Goal: Transaction & Acquisition: Download file/media

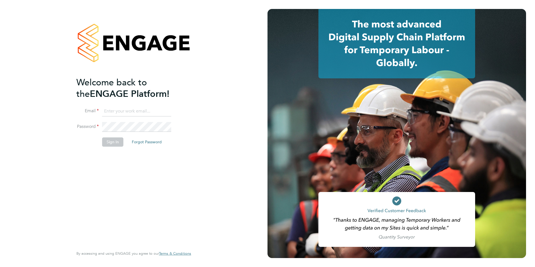
type input "[EMAIL_ADDRESS][DOMAIN_NAME]"
click at [113, 144] on button "Sign In" at bounding box center [112, 141] width 21 height 9
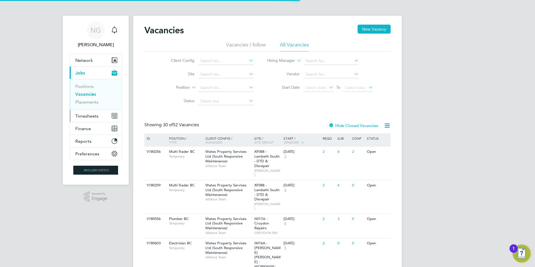
click at [94, 115] on span "Timesheets" at bounding box center [86, 115] width 23 height 5
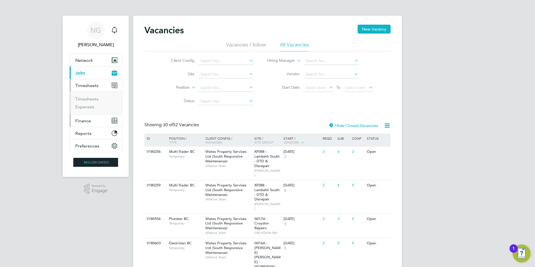
click at [84, 124] on button "Finance" at bounding box center [96, 121] width 52 height 12
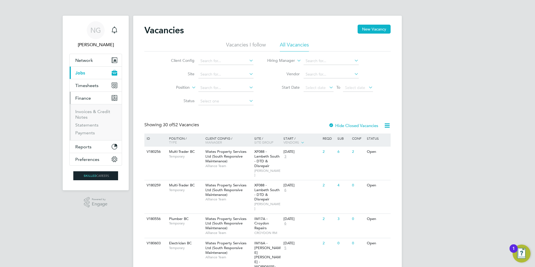
drag, startPoint x: 85, startPoint y: 114, endPoint x: 160, endPoint y: 141, distance: 80.3
click at [85, 114] on li "Invoices & Credit Notes" at bounding box center [96, 115] width 42 height 13
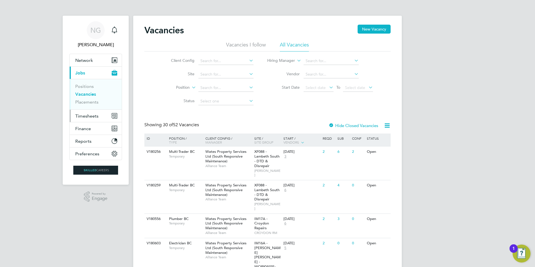
click at [83, 117] on span "Timesheets" at bounding box center [86, 115] width 23 height 5
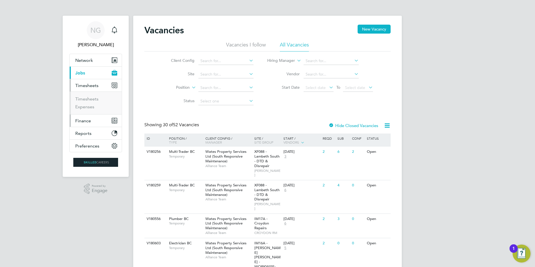
click at [83, 120] on span "Finance" at bounding box center [83, 120] width 16 height 5
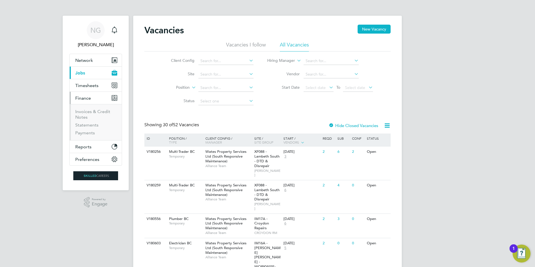
click at [85, 114] on li "Invoices & Credit Notes" at bounding box center [96, 115] width 42 height 13
click at [87, 110] on link "Invoices & Credit Notes" at bounding box center [92, 114] width 35 height 11
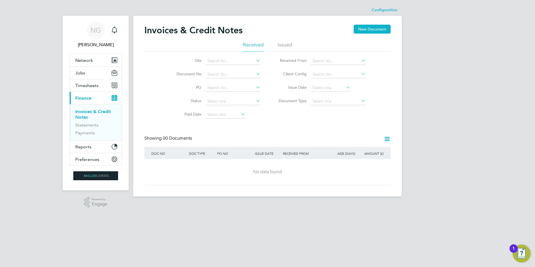
click at [286, 45] on li "Issued" at bounding box center [285, 46] width 15 height 10
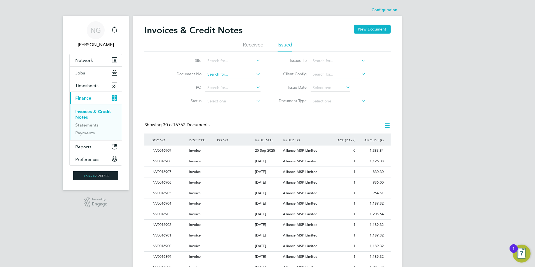
click at [216, 74] on input at bounding box center [233, 75] width 55 height 8
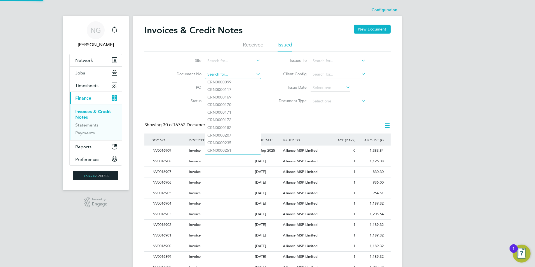
paste input "INV0016695"
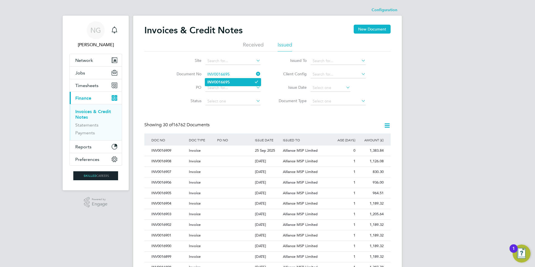
type input "INV0016695"
click at [221, 81] on b "INV0016695" at bounding box center [218, 82] width 22 height 5
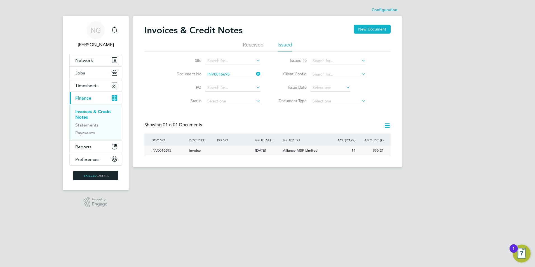
drag, startPoint x: 168, startPoint y: 150, endPoint x: 199, endPoint y: 152, distance: 31.4
click at [169, 150] on div "INV0016695" at bounding box center [169, 151] width 38 height 10
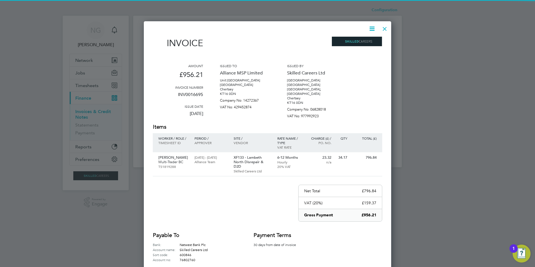
click at [372, 29] on icon at bounding box center [372, 28] width 7 height 7
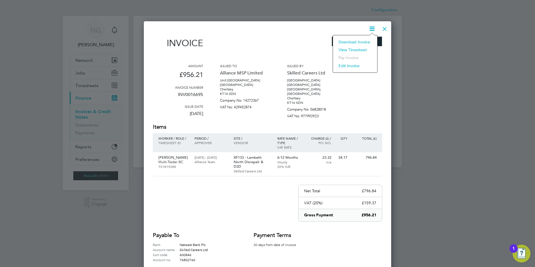
click at [367, 40] on li "Download Invoice" at bounding box center [355, 42] width 39 height 8
click at [382, 28] on div at bounding box center [385, 27] width 10 height 10
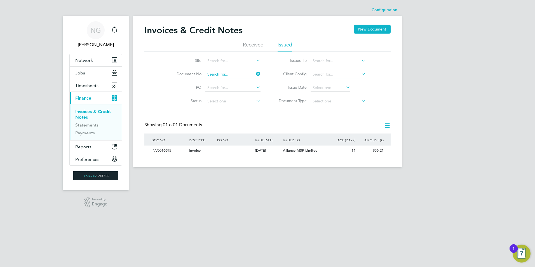
click at [241, 75] on input at bounding box center [233, 75] width 55 height 8
paste input "INV0016696"
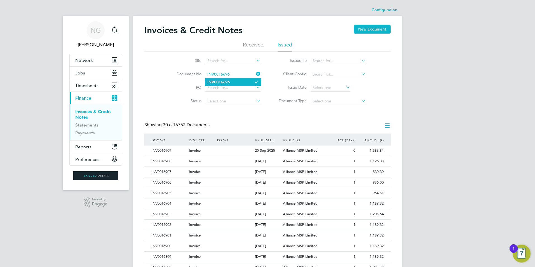
type input "INV0016696"
click at [221, 81] on b "INV0016696" at bounding box center [218, 82] width 22 height 5
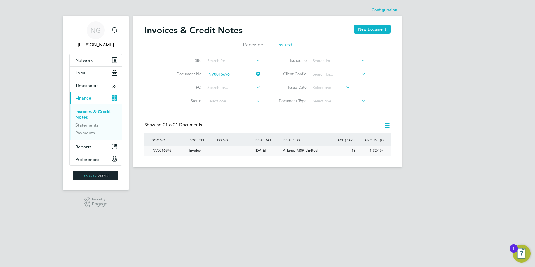
drag, startPoint x: 158, startPoint y: 148, endPoint x: 181, endPoint y: 153, distance: 23.1
click at [158, 148] on div "INV0016696" at bounding box center [169, 151] width 38 height 10
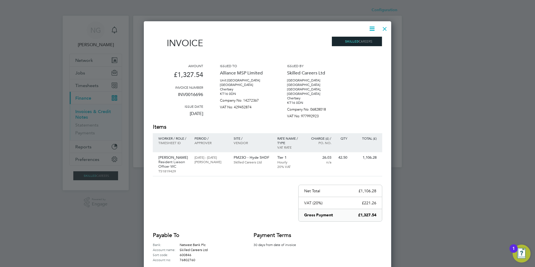
click at [374, 26] on icon at bounding box center [372, 28] width 7 height 7
click at [365, 41] on li "Download Invoice" at bounding box center [355, 42] width 39 height 8
click at [386, 29] on div at bounding box center [385, 27] width 10 height 10
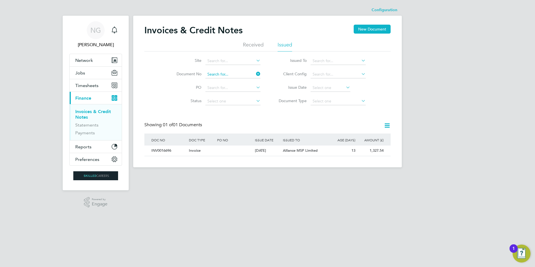
click at [237, 74] on input at bounding box center [233, 75] width 55 height 8
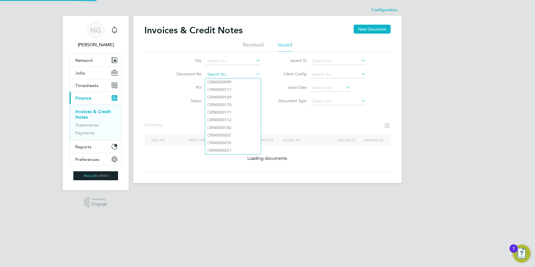
paste input "INV0016697"
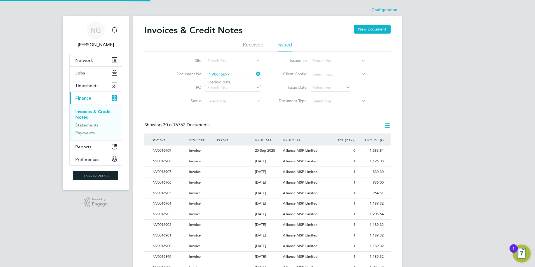
type input "INV0016697"
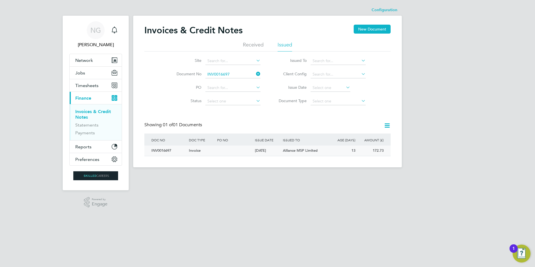
drag, startPoint x: 163, startPoint y: 152, endPoint x: 176, endPoint y: 152, distance: 13.2
click at [164, 152] on div "INV0016697" at bounding box center [169, 151] width 38 height 10
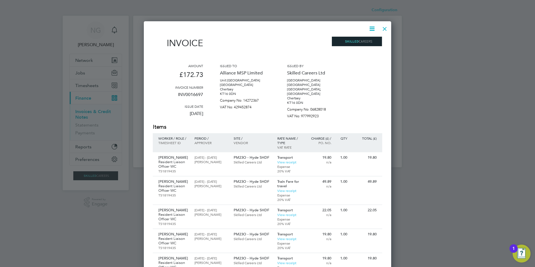
click at [374, 29] on icon at bounding box center [372, 28] width 7 height 7
click at [368, 43] on li "Download Invoice" at bounding box center [355, 42] width 39 height 8
click at [383, 29] on div at bounding box center [385, 27] width 10 height 10
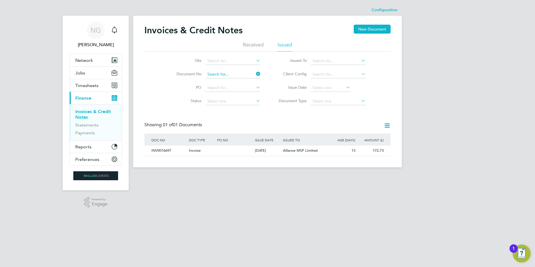
click at [229, 73] on input at bounding box center [233, 75] width 55 height 8
paste input "INV0016698"
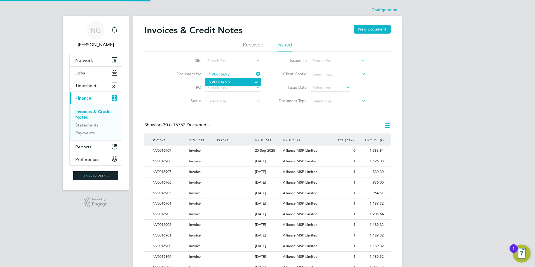
type input "INV0016698"
click at [227, 82] on b "INV0016698" at bounding box center [218, 82] width 22 height 5
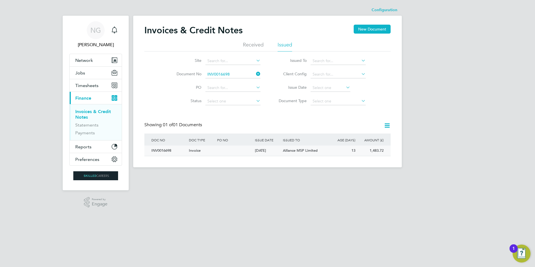
drag, startPoint x: 156, startPoint y: 151, endPoint x: 172, endPoint y: 154, distance: 16.5
click at [156, 151] on div "INV0016698" at bounding box center [169, 151] width 38 height 10
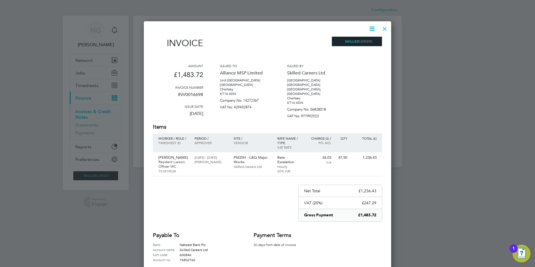
click at [374, 27] on icon at bounding box center [372, 28] width 7 height 7
click at [355, 42] on li "Download Invoice" at bounding box center [355, 42] width 39 height 8
click at [384, 30] on div at bounding box center [385, 27] width 10 height 10
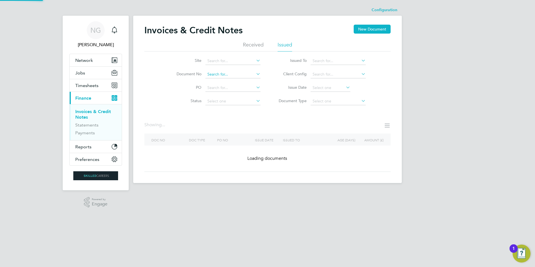
click at [236, 74] on input at bounding box center [233, 75] width 55 height 8
paste input "INV0016699"
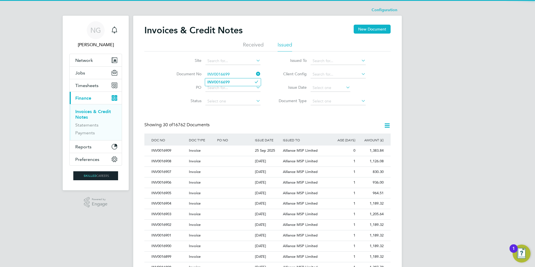
type input "INV0016699"
click at [233, 80] on li "INV0016699" at bounding box center [233, 82] width 56 height 8
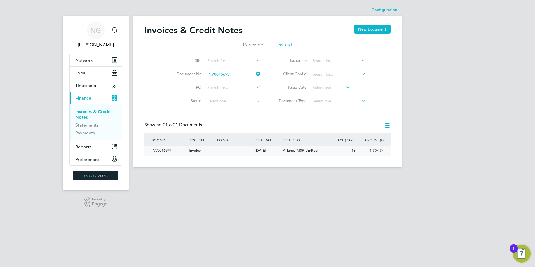
drag, startPoint x: 160, startPoint y: 154, endPoint x: 171, endPoint y: 151, distance: 10.4
click at [160, 153] on div "INV0016699" at bounding box center [169, 151] width 38 height 10
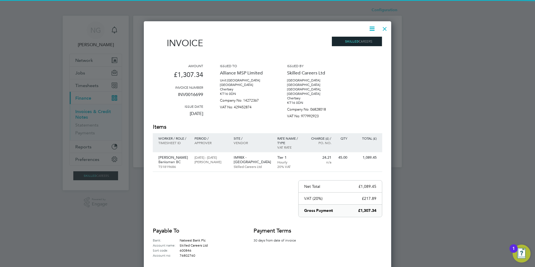
click at [373, 29] on icon at bounding box center [372, 28] width 7 height 7
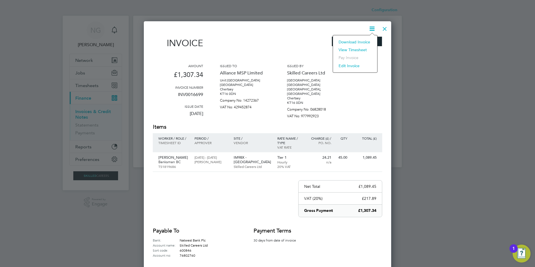
click at [366, 41] on li "Download Invoice" at bounding box center [355, 42] width 39 height 8
click at [382, 29] on div at bounding box center [385, 27] width 10 height 10
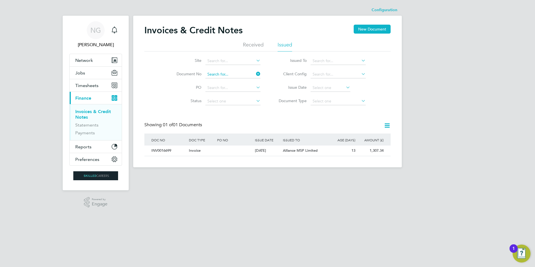
click at [235, 75] on input at bounding box center [233, 75] width 55 height 8
paste input "INV0016700"
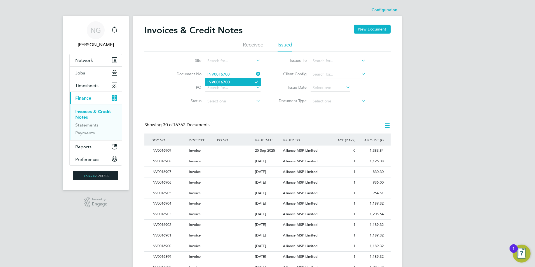
type input "INV0016700"
click at [231, 81] on li "INV0016700" at bounding box center [233, 82] width 56 height 8
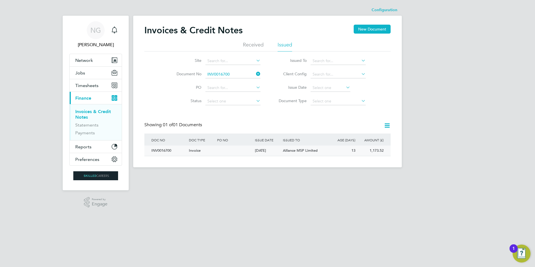
click at [158, 152] on div "INV0016700" at bounding box center [169, 151] width 38 height 10
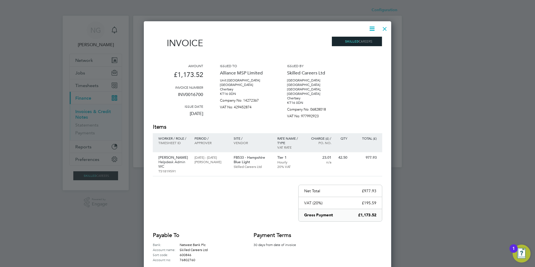
click at [372, 29] on icon at bounding box center [372, 28] width 7 height 7
click at [367, 41] on li "Download Invoice" at bounding box center [355, 42] width 39 height 8
click at [385, 30] on div at bounding box center [385, 27] width 10 height 10
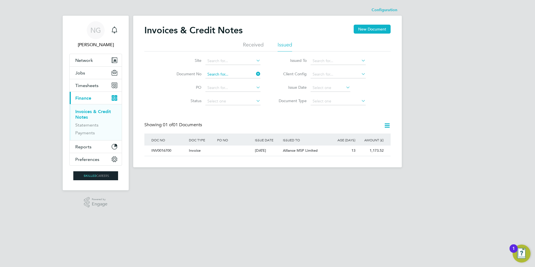
click at [237, 72] on input at bounding box center [233, 75] width 55 height 8
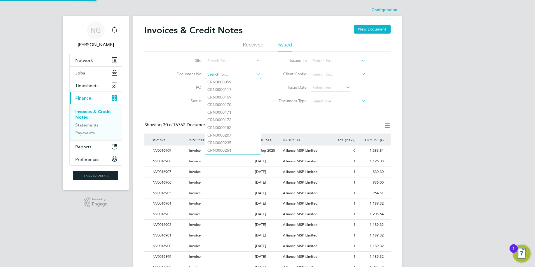
paste input "INV0016701"
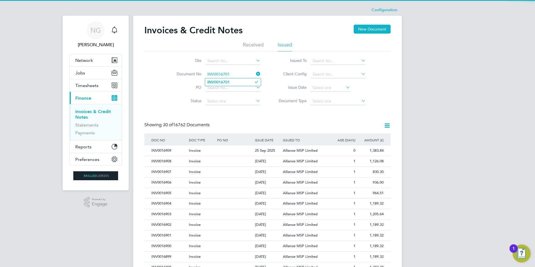
type input "INV0016701"
click at [236, 79] on li "INV0016701" at bounding box center [233, 82] width 56 height 8
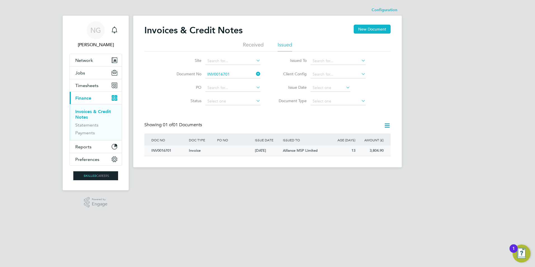
drag, startPoint x: 167, startPoint y: 151, endPoint x: 186, endPoint y: 151, distance: 19.3
click at [167, 151] on div "INV0016701" at bounding box center [169, 151] width 38 height 10
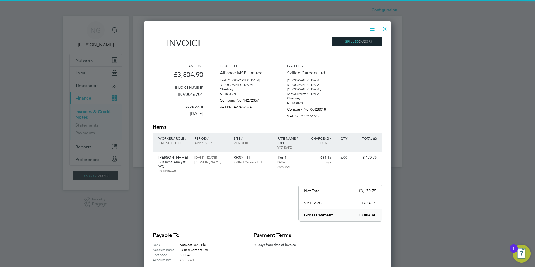
click at [374, 27] on icon at bounding box center [372, 28] width 7 height 7
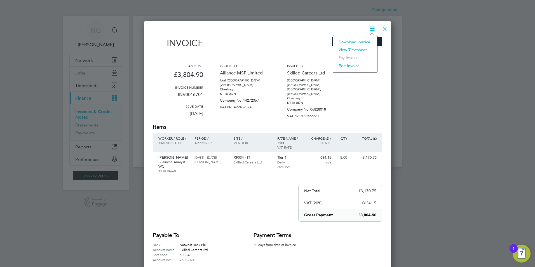
click at [360, 41] on li "Download Invoice" at bounding box center [355, 42] width 39 height 8
click at [382, 28] on div at bounding box center [385, 27] width 10 height 10
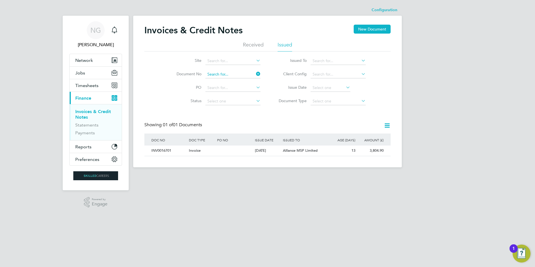
click at [232, 71] on input at bounding box center [233, 75] width 55 height 8
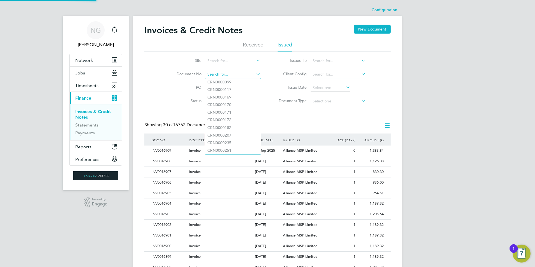
paste input "INV0016702"
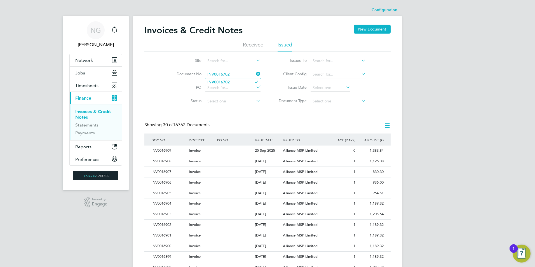
type input "INV0016702"
click at [231, 80] on li "INV0016702" at bounding box center [233, 82] width 56 height 8
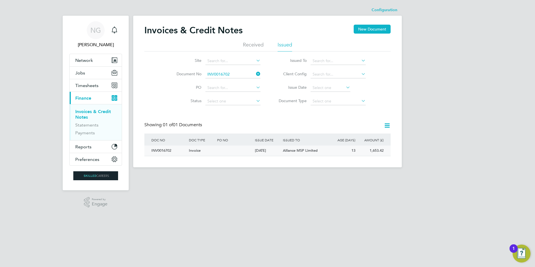
drag, startPoint x: 158, startPoint y: 153, endPoint x: 208, endPoint y: 143, distance: 51.3
click at [159, 154] on div "INV0016702" at bounding box center [169, 151] width 38 height 10
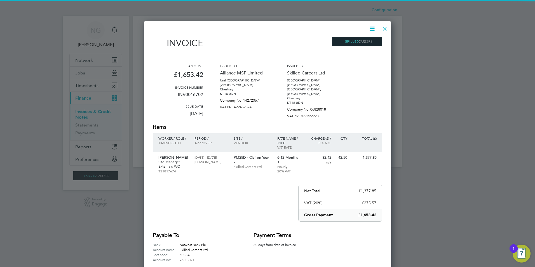
click at [370, 27] on icon at bounding box center [372, 28] width 7 height 7
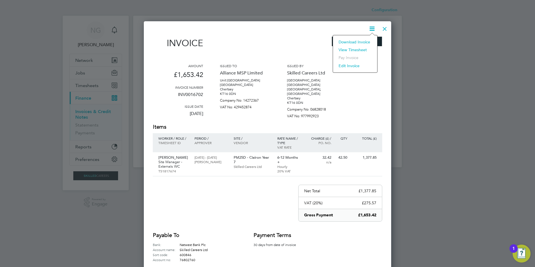
click at [364, 41] on li "Download Invoice" at bounding box center [355, 42] width 39 height 8
click at [381, 29] on div at bounding box center [385, 27] width 10 height 10
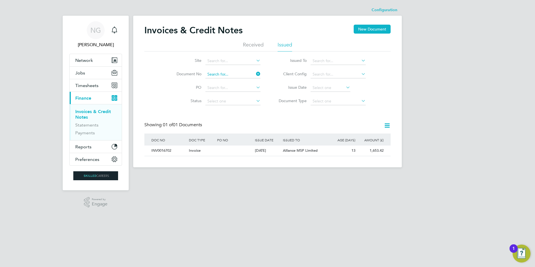
click at [237, 75] on input at bounding box center [233, 75] width 55 height 8
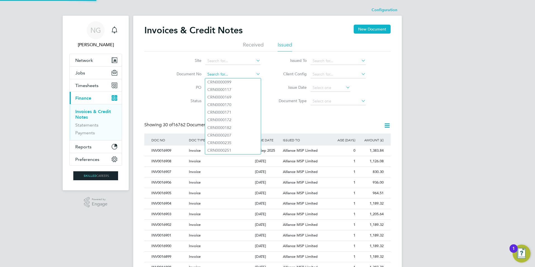
paste input "INV0016703"
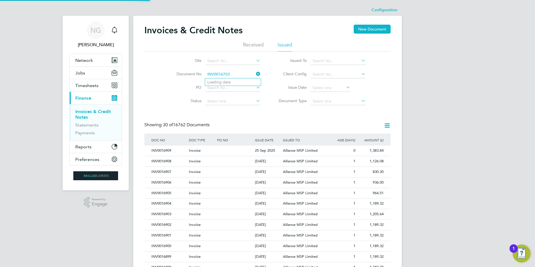
type input "INV0016703"
click at [232, 81] on li "INV0016703" at bounding box center [233, 82] width 56 height 8
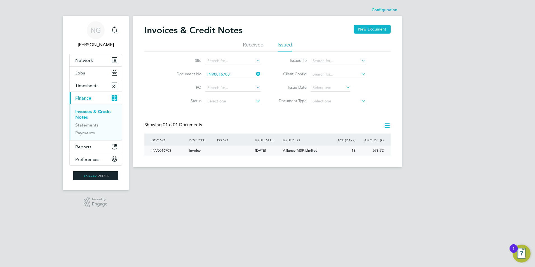
click at [162, 148] on div "INV0016703" at bounding box center [169, 151] width 38 height 10
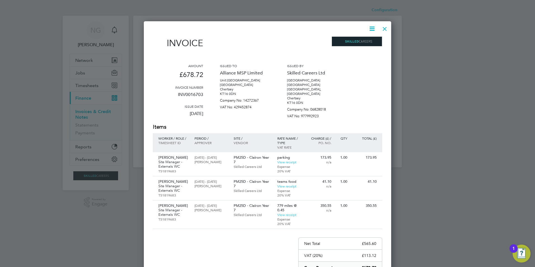
click at [369, 28] on icon at bounding box center [372, 28] width 7 height 7
click at [366, 43] on li "Download Invoice" at bounding box center [355, 42] width 39 height 8
drag, startPoint x: 385, startPoint y: 27, endPoint x: 380, endPoint y: 47, distance: 20.8
click at [385, 27] on div at bounding box center [385, 27] width 10 height 10
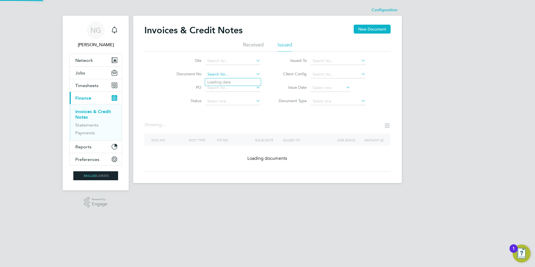
click at [234, 72] on input at bounding box center [233, 75] width 55 height 8
paste input "INV0016704"
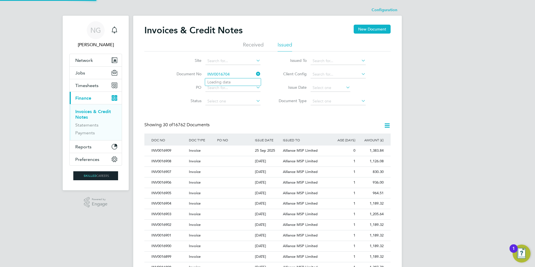
type input "INV0016704"
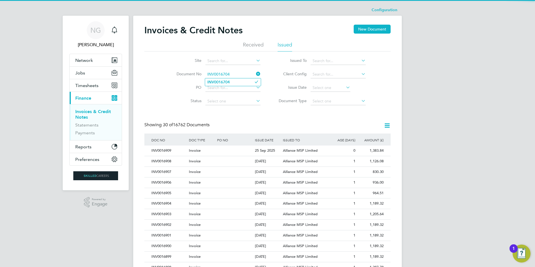
click at [233, 80] on li "INV0016704" at bounding box center [233, 82] width 56 height 8
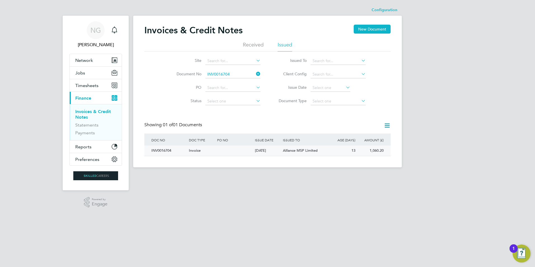
click at [160, 152] on div "INV0016704" at bounding box center [169, 151] width 38 height 10
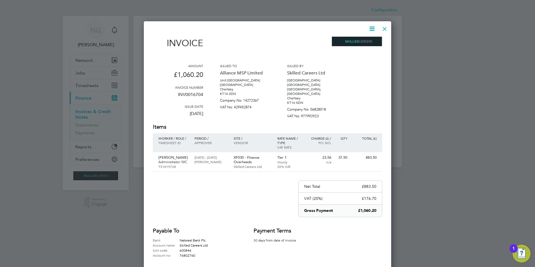
click at [369, 30] on icon at bounding box center [372, 28] width 7 height 7
click at [360, 44] on li "Download Invoice" at bounding box center [355, 42] width 39 height 8
click at [386, 28] on div at bounding box center [385, 27] width 10 height 10
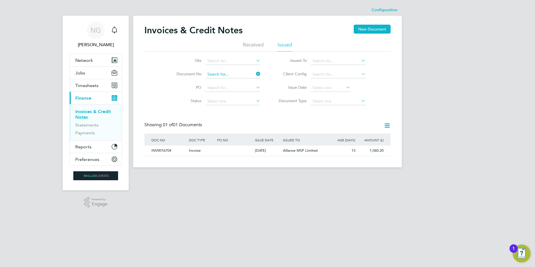
click at [239, 74] on input at bounding box center [233, 75] width 55 height 8
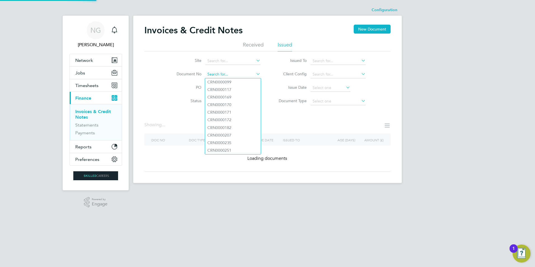
paste input "INV0016705"
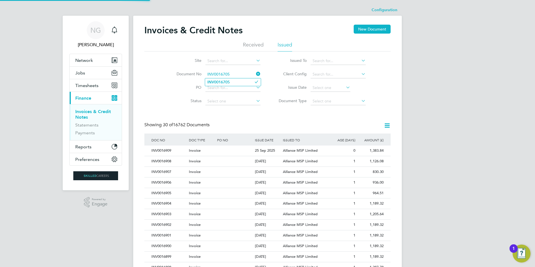
type input "INV0016705"
click at [229, 83] on b "INV0016705" at bounding box center [218, 82] width 22 height 5
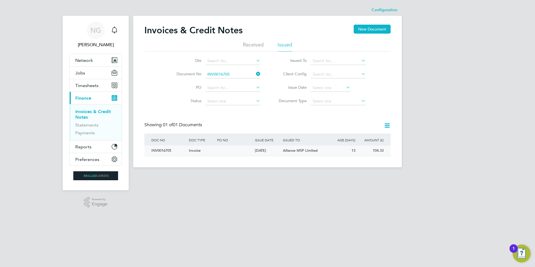
click at [158, 149] on div "INV0016705" at bounding box center [169, 151] width 38 height 10
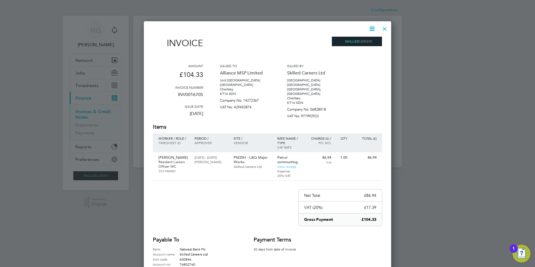
drag, startPoint x: 372, startPoint y: 26, endPoint x: 369, endPoint y: 33, distance: 7.3
click at [372, 26] on icon at bounding box center [372, 28] width 7 height 7
click at [360, 42] on li "Download Invoice" at bounding box center [355, 42] width 39 height 8
drag, startPoint x: 384, startPoint y: 28, endPoint x: 371, endPoint y: 35, distance: 14.9
click at [384, 28] on div at bounding box center [385, 27] width 10 height 10
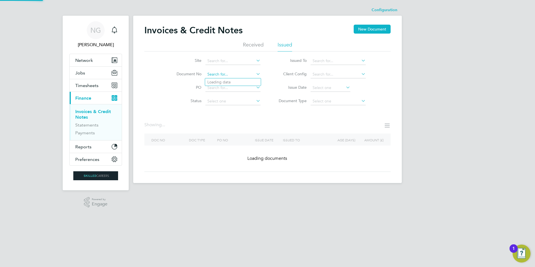
click at [241, 73] on input at bounding box center [233, 75] width 55 height 8
paste input "INV0016706"
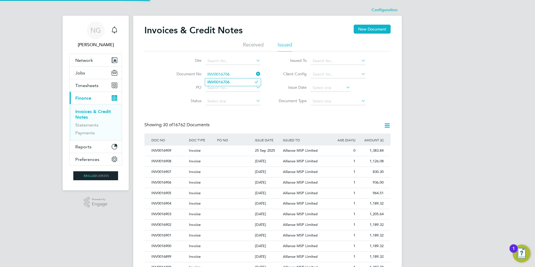
type input "INV0016706"
click at [234, 81] on li "INV0016706" at bounding box center [233, 82] width 56 height 8
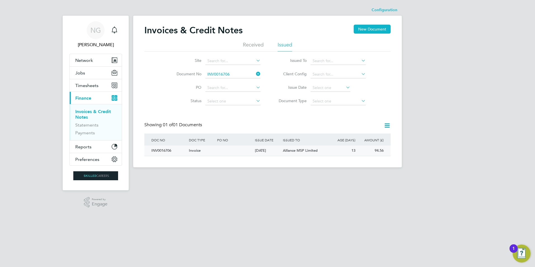
click at [162, 152] on div "INV0016706" at bounding box center [169, 151] width 38 height 10
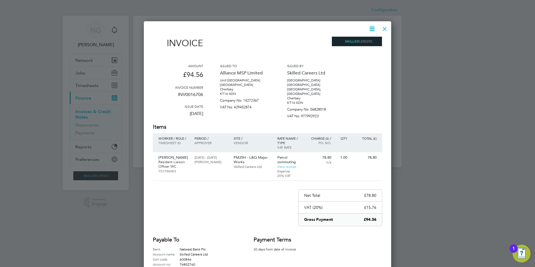
click at [370, 27] on icon at bounding box center [372, 28] width 7 height 7
click at [363, 43] on li "Download Invoice" at bounding box center [355, 42] width 39 height 8
click at [383, 29] on div at bounding box center [385, 27] width 10 height 10
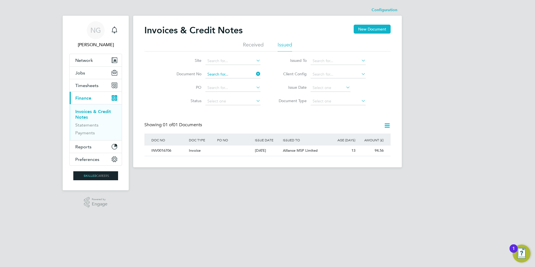
click at [233, 71] on input at bounding box center [233, 75] width 55 height 8
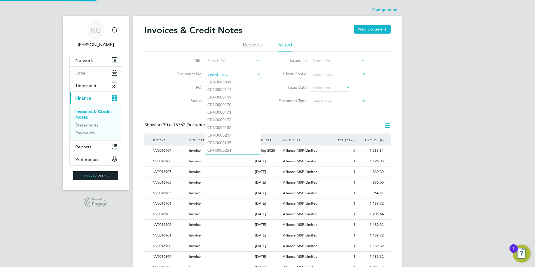
paste input "INV0016707"
type input "INV0016707"
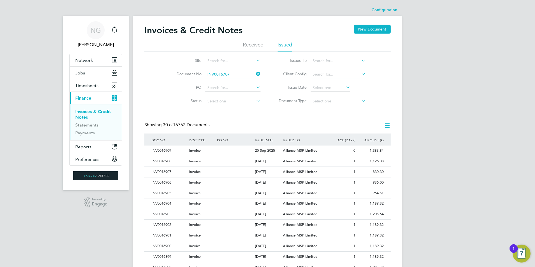
click at [232, 80] on li "INV0016707" at bounding box center [233, 82] width 56 height 8
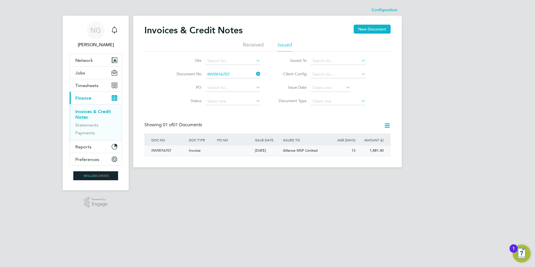
click at [160, 150] on div "INV0016707" at bounding box center [169, 151] width 38 height 10
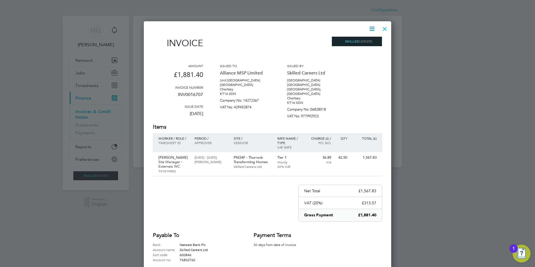
click at [370, 29] on icon at bounding box center [372, 28] width 7 height 7
click at [364, 41] on li "Download Invoice" at bounding box center [355, 42] width 39 height 8
click at [387, 28] on div at bounding box center [385, 27] width 10 height 10
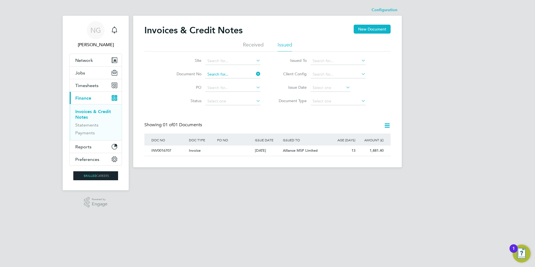
click at [237, 72] on input at bounding box center [233, 75] width 55 height 8
paste input "INV0016708"
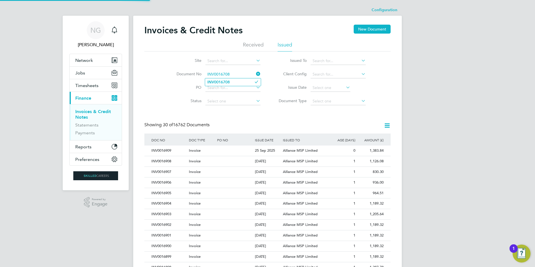
type input "INV0016708"
click at [230, 81] on b "INV0016708" at bounding box center [218, 82] width 22 height 5
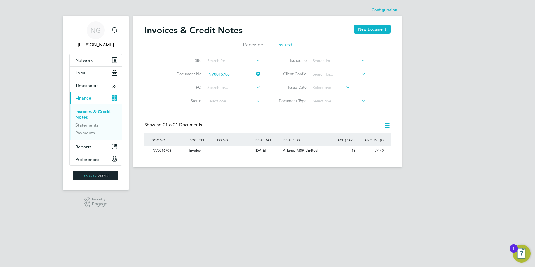
drag, startPoint x: 161, startPoint y: 151, endPoint x: 199, endPoint y: 145, distance: 38.6
click at [162, 152] on div "INV0016708" at bounding box center [169, 151] width 38 height 10
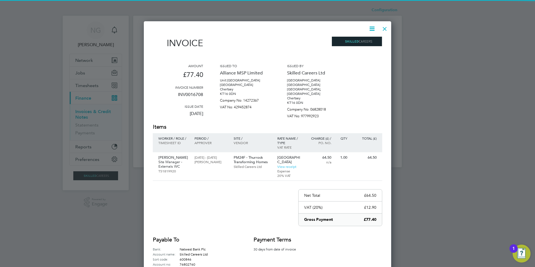
click at [373, 27] on icon at bounding box center [372, 28] width 7 height 7
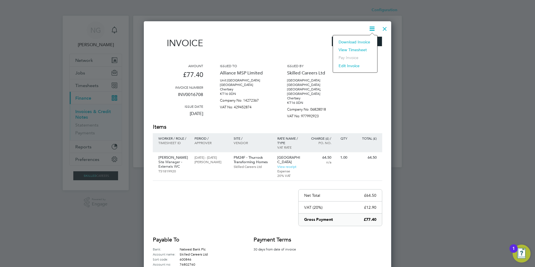
click at [365, 41] on li "Download Invoice" at bounding box center [355, 42] width 39 height 8
drag, startPoint x: 384, startPoint y: 28, endPoint x: 380, endPoint y: 31, distance: 4.9
click at [384, 28] on div at bounding box center [385, 27] width 10 height 10
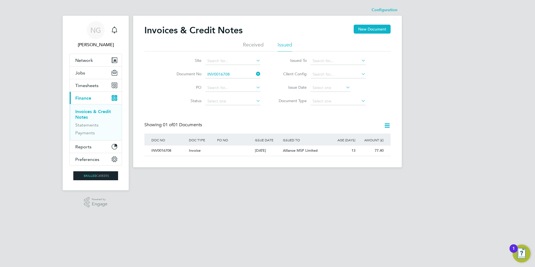
drag, startPoint x: 244, startPoint y: 79, endPoint x: 241, endPoint y: 75, distance: 4.9
click at [242, 78] on li "Document No INV0016708" at bounding box center [214, 74] width 105 height 13
click at [237, 71] on input at bounding box center [233, 75] width 55 height 8
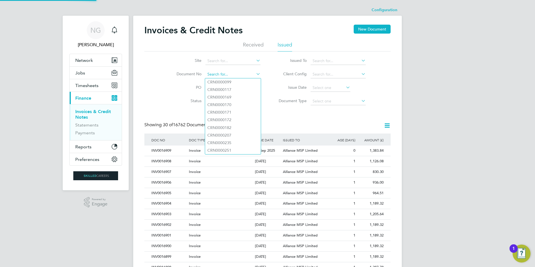
paste input "INV0016709"
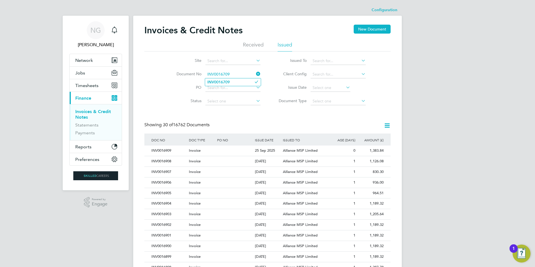
type input "INV0016709"
click at [233, 81] on li "INV0016709" at bounding box center [233, 82] width 56 height 8
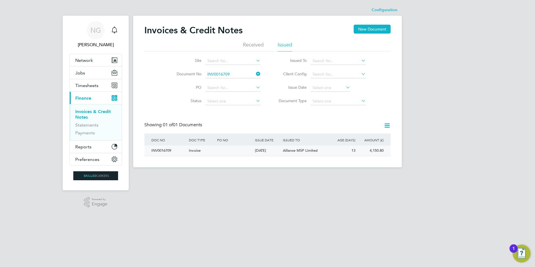
click at [157, 151] on div "INV0016709" at bounding box center [169, 151] width 38 height 10
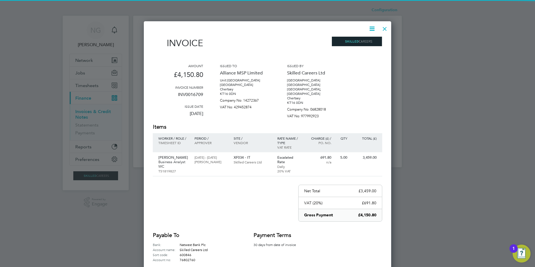
click at [371, 28] on icon at bounding box center [372, 28] width 7 height 7
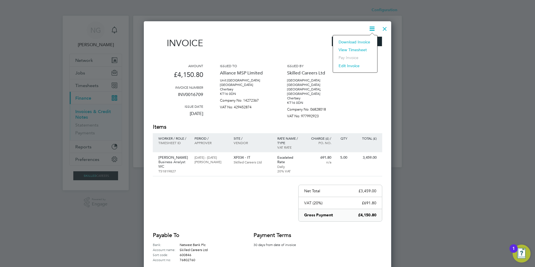
click at [367, 39] on li "Download Invoice" at bounding box center [355, 42] width 39 height 8
drag, startPoint x: 381, startPoint y: 28, endPoint x: 374, endPoint y: 30, distance: 7.5
click at [381, 28] on div at bounding box center [385, 27] width 10 height 10
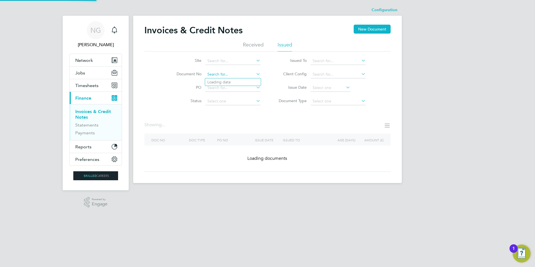
click at [237, 75] on input at bounding box center [233, 75] width 55 height 8
paste input "INV0016710"
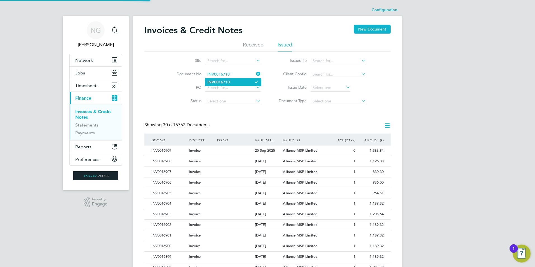
type input "INV0016710"
click at [235, 81] on li "INV0016710" at bounding box center [233, 82] width 56 height 8
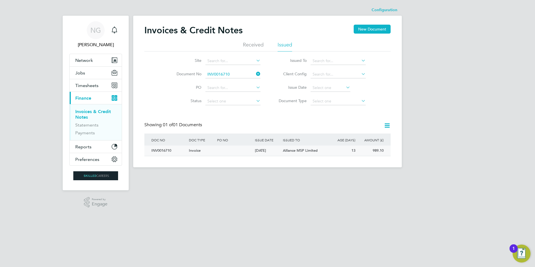
click at [169, 148] on div "INV0016710" at bounding box center [169, 151] width 38 height 10
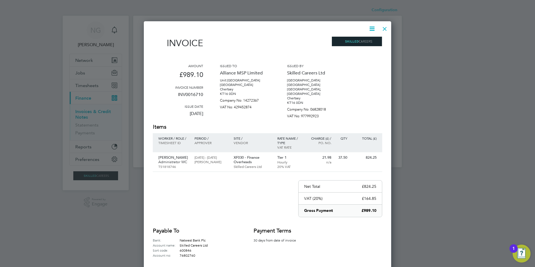
click at [371, 29] on icon at bounding box center [372, 28] width 7 height 7
click at [356, 44] on li "Download Invoice" at bounding box center [355, 42] width 39 height 8
click at [383, 29] on div at bounding box center [385, 27] width 10 height 10
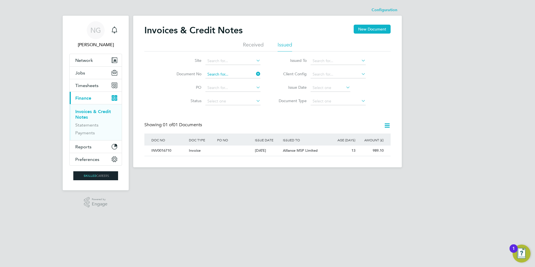
click at [235, 71] on input at bounding box center [233, 75] width 55 height 8
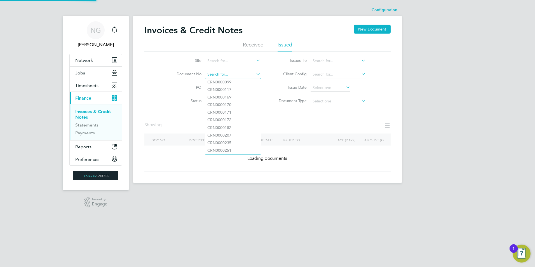
paste input "INV0016711"
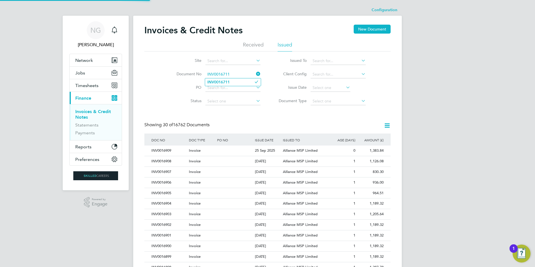
type input "INV0016711"
click at [228, 83] on b "INV0016711" at bounding box center [218, 82] width 22 height 5
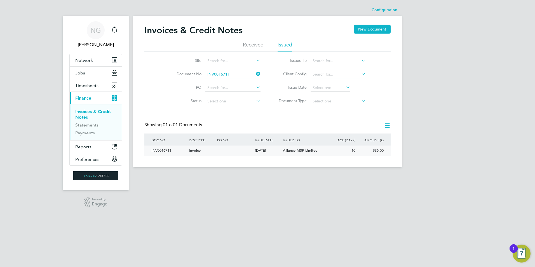
click at [159, 154] on div "INV0016711" at bounding box center [169, 151] width 38 height 10
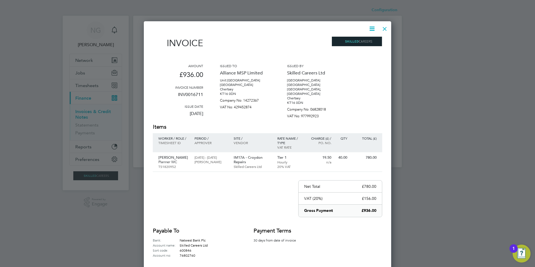
drag, startPoint x: 375, startPoint y: 28, endPoint x: 370, endPoint y: 32, distance: 5.6
click at [375, 28] on icon at bounding box center [372, 28] width 7 height 7
click at [360, 42] on li "Download Invoice" at bounding box center [355, 42] width 39 height 8
click at [386, 29] on div at bounding box center [385, 27] width 10 height 10
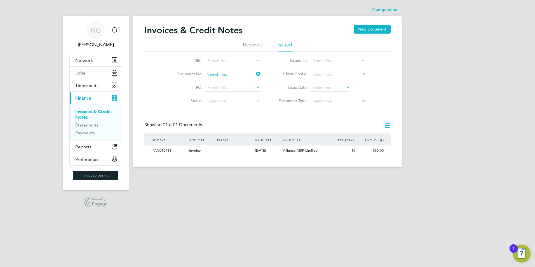
click at [239, 74] on input at bounding box center [233, 75] width 55 height 8
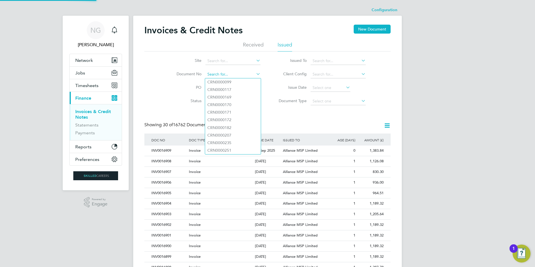
paste input "INV0016712"
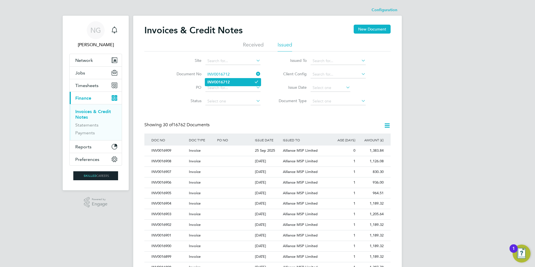
type input "INV0016712"
click at [222, 83] on b "INV0016712" at bounding box center [218, 82] width 22 height 5
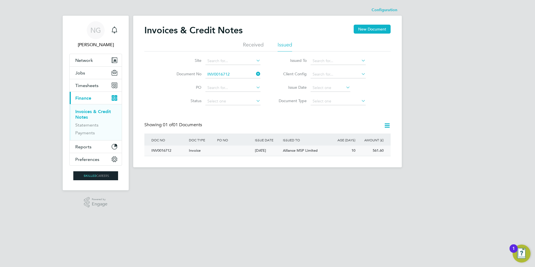
click at [169, 149] on div "INV0016712" at bounding box center [169, 151] width 38 height 10
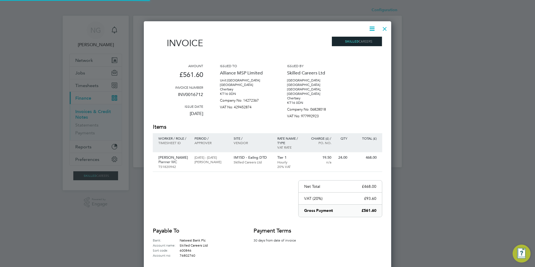
scroll to position [267, 248]
click at [372, 28] on icon at bounding box center [372, 28] width 7 height 7
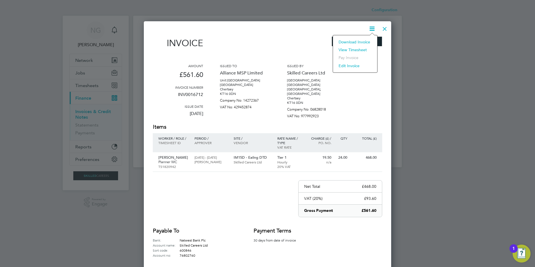
click at [363, 43] on li "Download Invoice" at bounding box center [355, 42] width 39 height 8
click at [386, 29] on div at bounding box center [385, 27] width 10 height 10
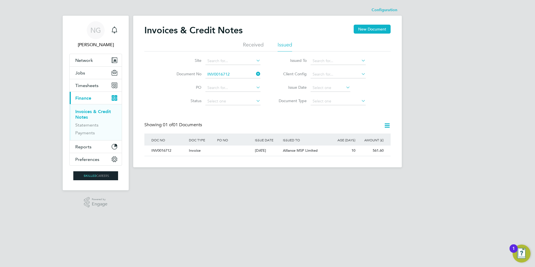
click at [238, 69] on li "Document No INV0016712" at bounding box center [214, 74] width 105 height 13
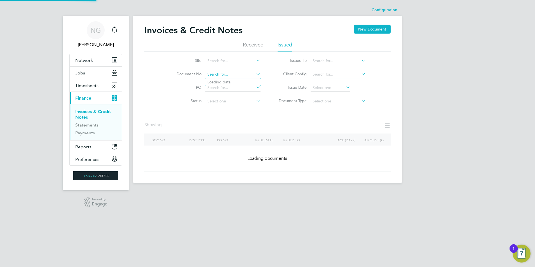
click at [237, 72] on input at bounding box center [233, 75] width 55 height 8
paste input "INV0016713"
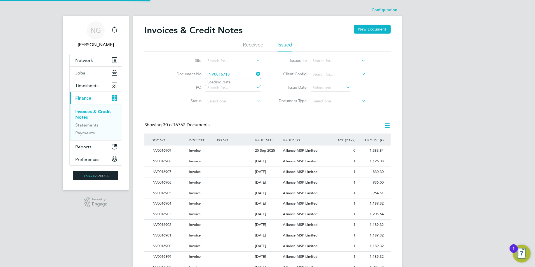
scroll to position [11, 38]
type input "INV0016713"
click at [234, 79] on li "INV0016713" at bounding box center [233, 82] width 56 height 8
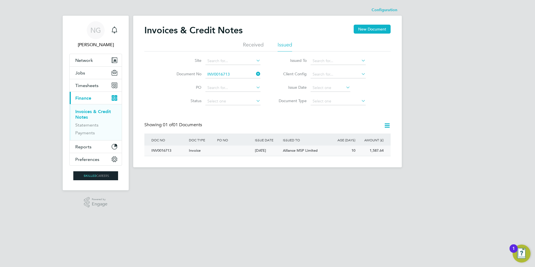
click at [154, 151] on div "INV0016713" at bounding box center [169, 151] width 38 height 10
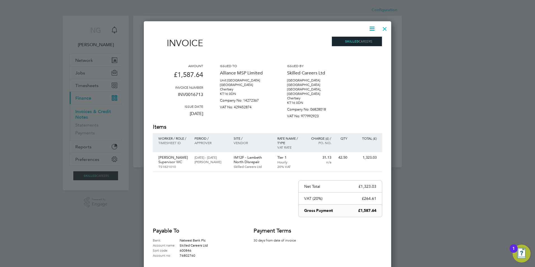
click at [371, 28] on icon at bounding box center [372, 28] width 7 height 7
click at [363, 41] on li "Download Invoice" at bounding box center [355, 42] width 39 height 8
drag, startPoint x: 384, startPoint y: 26, endPoint x: 349, endPoint y: 62, distance: 50.9
click at [384, 26] on div at bounding box center [385, 27] width 10 height 10
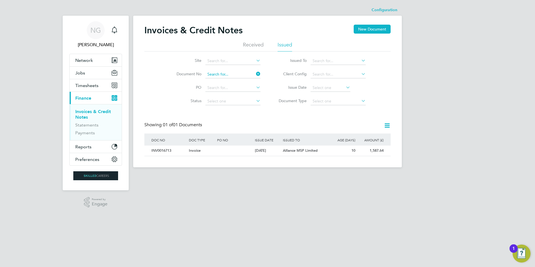
click at [240, 71] on input at bounding box center [233, 75] width 55 height 8
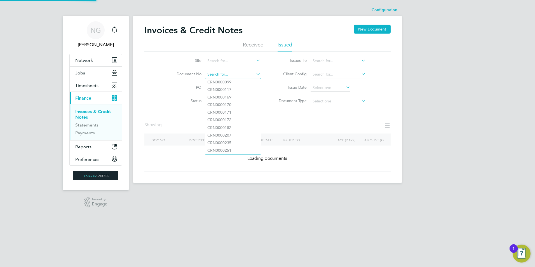
paste input "INV0016714"
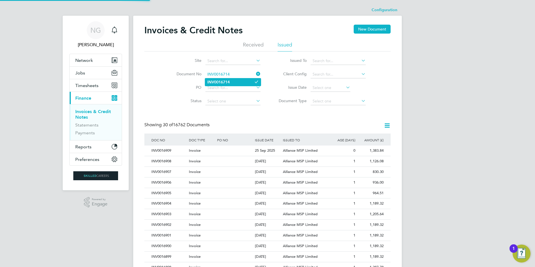
type input "INV0016714"
click at [224, 83] on b "INV0016714" at bounding box center [218, 82] width 22 height 5
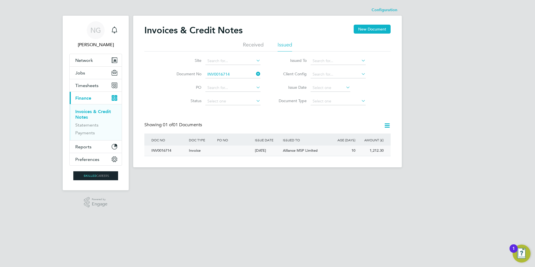
click at [155, 150] on div "INV0016714" at bounding box center [169, 151] width 38 height 10
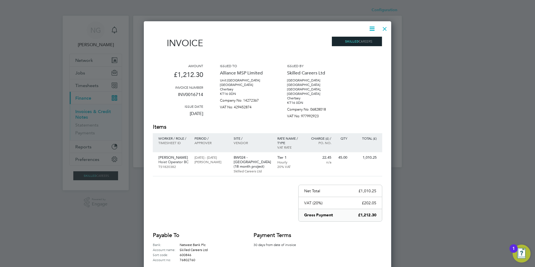
click at [372, 26] on icon at bounding box center [372, 28] width 7 height 7
drag, startPoint x: 365, startPoint y: 37, endPoint x: 363, endPoint y: 39, distance: 3.0
click at [365, 37] on div "Download Invoice View timesheet Pay invoice Edit invoice" at bounding box center [355, 54] width 45 height 38
click at [373, 29] on icon at bounding box center [372, 28] width 7 height 7
click at [363, 41] on li "Download Invoice" at bounding box center [355, 42] width 39 height 8
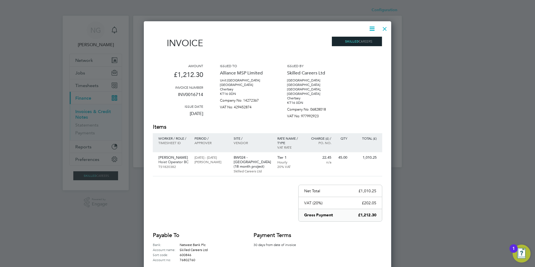
drag, startPoint x: 383, startPoint y: 28, endPoint x: 375, endPoint y: 40, distance: 14.5
click at [383, 28] on div at bounding box center [385, 27] width 10 height 10
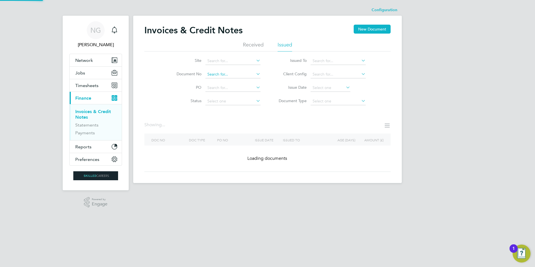
click at [240, 71] on input at bounding box center [233, 75] width 55 height 8
paste input "INV0016716"
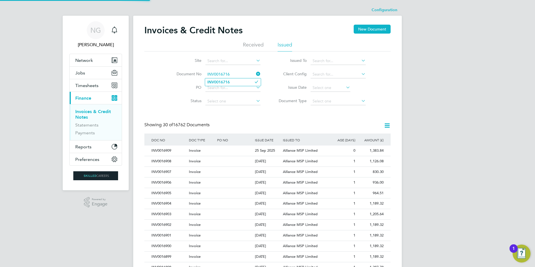
type input "INV0016716"
click at [227, 81] on b "INV0016716" at bounding box center [218, 82] width 22 height 5
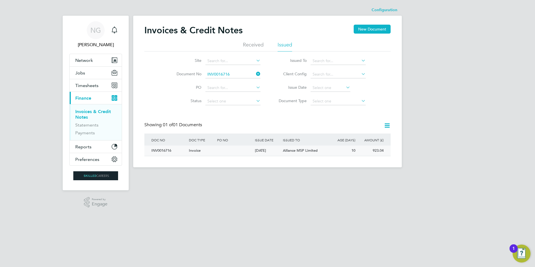
drag, startPoint x: 154, startPoint y: 153, endPoint x: 189, endPoint y: 150, distance: 34.6
click at [155, 153] on div "INV0016716" at bounding box center [169, 151] width 38 height 10
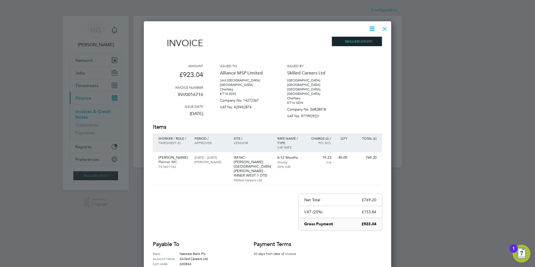
drag, startPoint x: 371, startPoint y: 28, endPoint x: 369, endPoint y: 33, distance: 5.4
click at [372, 28] on icon at bounding box center [372, 28] width 7 height 7
click at [364, 40] on li "Download Invoice" at bounding box center [355, 42] width 39 height 8
drag, startPoint x: 382, startPoint y: 28, endPoint x: 358, endPoint y: 53, distance: 34.5
click at [382, 28] on div at bounding box center [385, 27] width 10 height 10
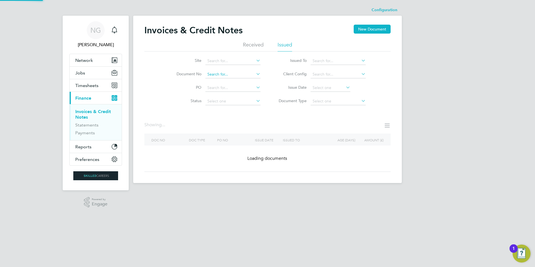
click at [246, 74] on input at bounding box center [233, 75] width 55 height 8
paste input "INV0016717"
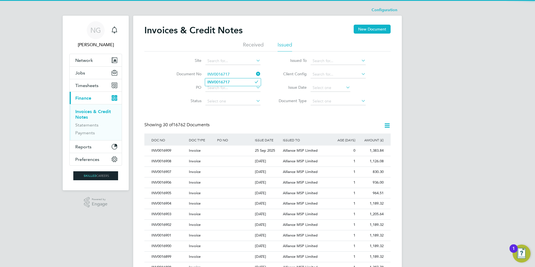
type input "INV0016717"
click at [238, 81] on li "INV0016717" at bounding box center [233, 82] width 56 height 8
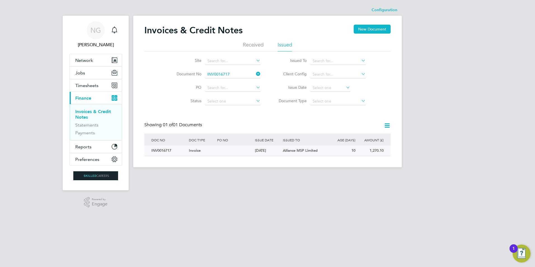
click at [160, 149] on div "INV0016717" at bounding box center [169, 151] width 38 height 10
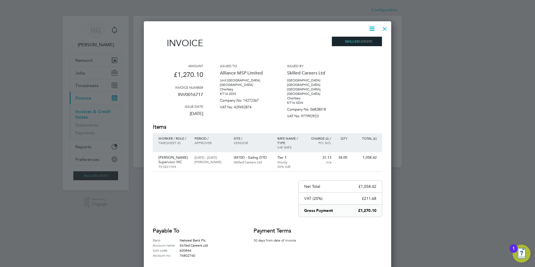
click at [372, 29] on icon at bounding box center [372, 28] width 7 height 7
click at [356, 41] on li "Download Invoice" at bounding box center [355, 42] width 39 height 8
click at [383, 28] on div at bounding box center [385, 27] width 10 height 10
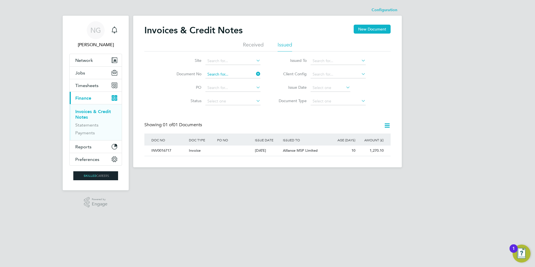
click at [236, 73] on input at bounding box center [233, 75] width 55 height 8
paste input "INV0016718"
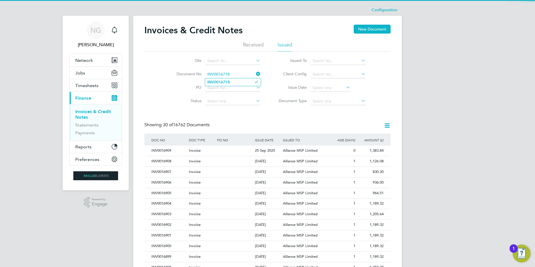
type input "INV0016718"
click at [223, 83] on b "INV0016718" at bounding box center [218, 82] width 22 height 5
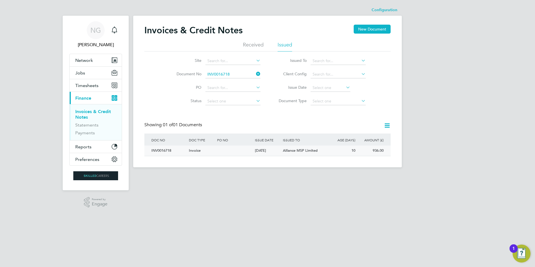
click at [162, 150] on div "INV0016718" at bounding box center [169, 151] width 38 height 10
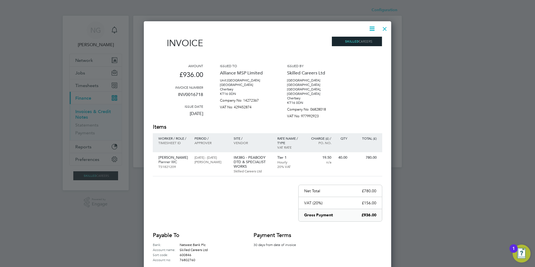
click at [375, 27] on icon at bounding box center [372, 28] width 7 height 7
click at [362, 45] on li "Download Invoice" at bounding box center [355, 42] width 39 height 8
drag, startPoint x: 386, startPoint y: 27, endPoint x: 385, endPoint y: 31, distance: 4.0
click at [386, 27] on div at bounding box center [385, 27] width 10 height 10
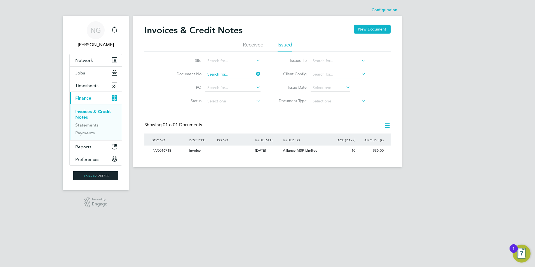
click at [234, 75] on input at bounding box center [233, 75] width 55 height 8
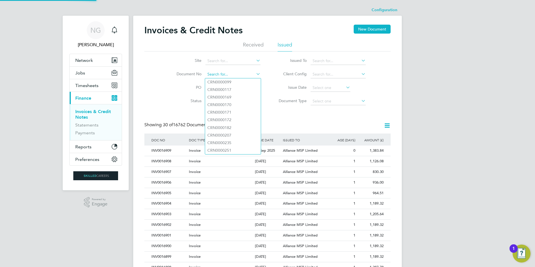
paste input "INV0016719"
type input "INV0016719"
click at [232, 82] on li "Loading data" at bounding box center [233, 81] width 56 height 7
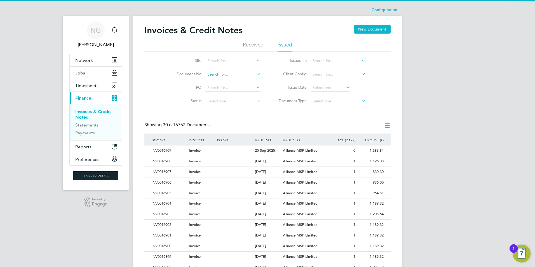
click at [227, 75] on input at bounding box center [233, 75] width 55 height 8
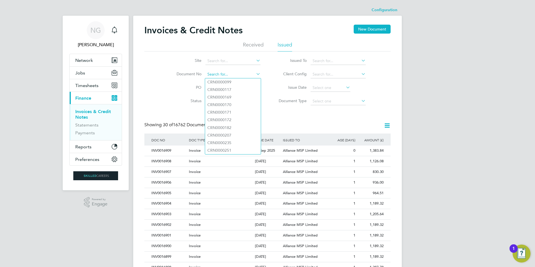
paste input "INV0016719"
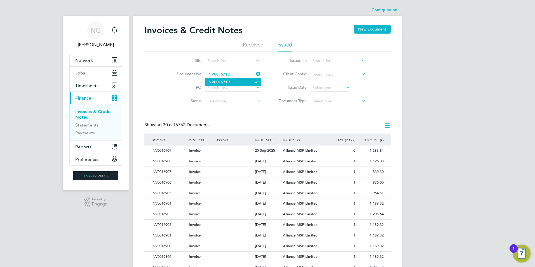
type input "INV0016719"
click at [227, 82] on b "INV0016719" at bounding box center [218, 82] width 22 height 5
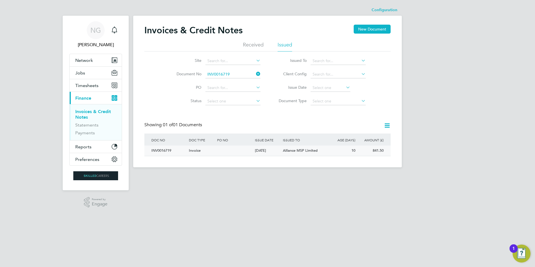
drag, startPoint x: 163, startPoint y: 151, endPoint x: 193, endPoint y: 153, distance: 29.5
click at [164, 153] on div "INV0016719" at bounding box center [169, 151] width 38 height 10
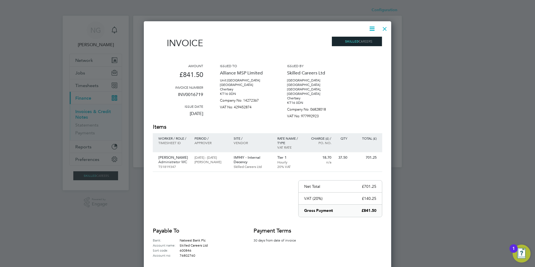
click at [371, 29] on icon at bounding box center [372, 28] width 7 height 7
click at [368, 41] on li "Download Invoice" at bounding box center [355, 42] width 39 height 8
click at [383, 29] on div at bounding box center [385, 27] width 10 height 10
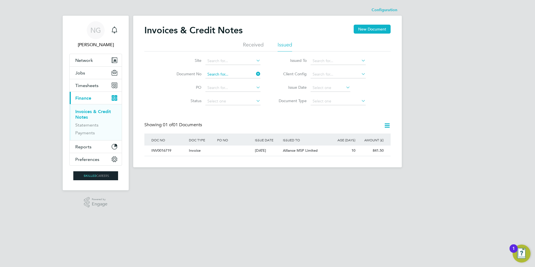
click at [235, 72] on input at bounding box center [233, 75] width 55 height 8
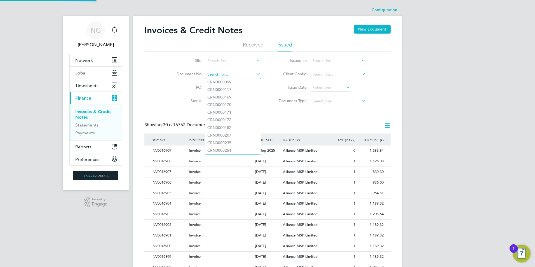
paste input "INV0016720"
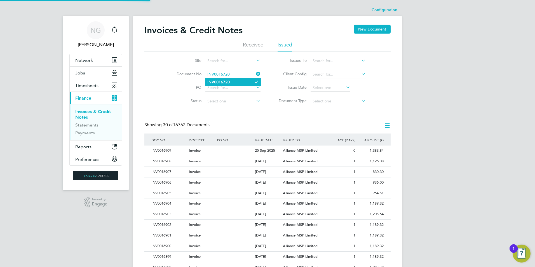
type input "INV0016720"
click at [230, 78] on li "INV0016720" at bounding box center [233, 82] width 56 height 8
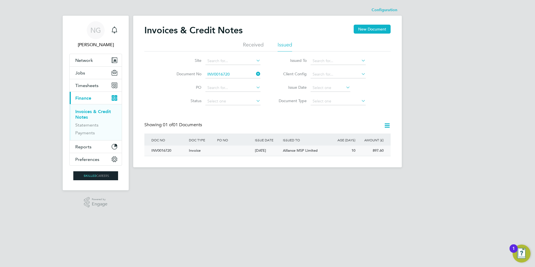
click at [165, 147] on div "INV0016720" at bounding box center [169, 151] width 38 height 10
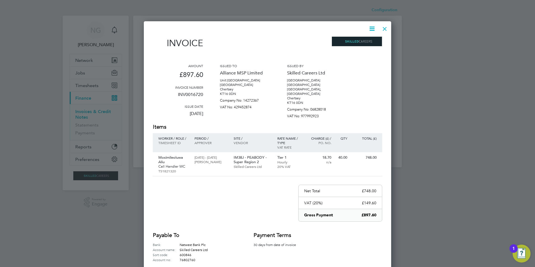
click at [373, 27] on icon at bounding box center [372, 28] width 7 height 7
click at [365, 42] on li "Download Invoice" at bounding box center [355, 42] width 39 height 8
drag, startPoint x: 386, startPoint y: 28, endPoint x: 345, endPoint y: 52, distance: 47.9
click at [386, 28] on div at bounding box center [385, 27] width 10 height 10
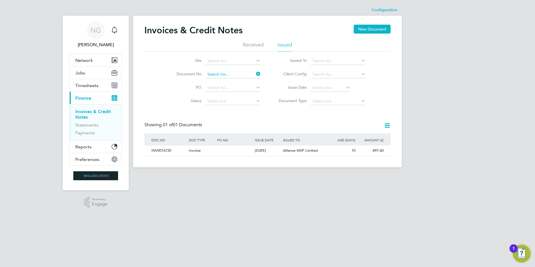
drag, startPoint x: 235, startPoint y: 72, endPoint x: 230, endPoint y: 76, distance: 6.6
click at [235, 72] on input at bounding box center [233, 75] width 55 height 8
paste input "INV0016721"
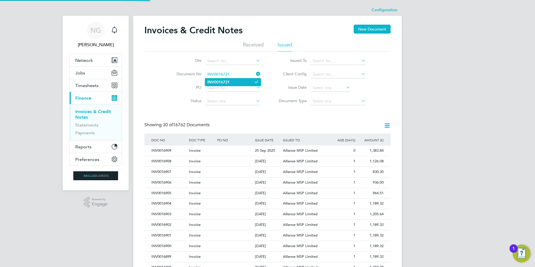
type input "INV0016721"
click at [227, 82] on b "INV0016721" at bounding box center [218, 82] width 22 height 5
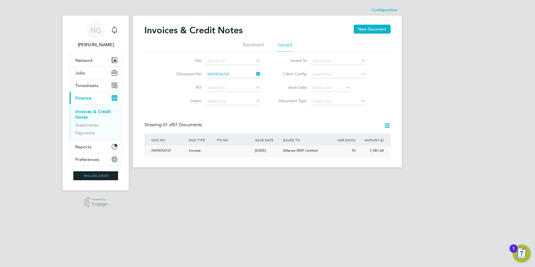
drag, startPoint x: 161, startPoint y: 152, endPoint x: 164, endPoint y: 153, distance: 3.5
click at [161, 152] on div "INV0016721" at bounding box center [169, 151] width 38 height 10
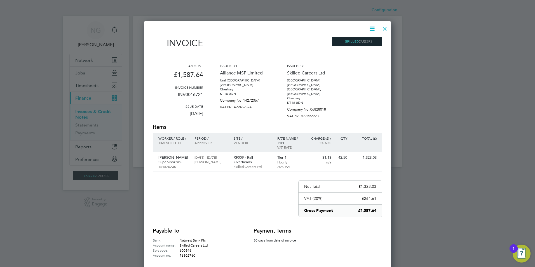
click at [371, 29] on icon at bounding box center [372, 28] width 7 height 7
click at [365, 42] on li "Download Invoice" at bounding box center [355, 42] width 39 height 8
click at [386, 30] on div at bounding box center [385, 27] width 10 height 10
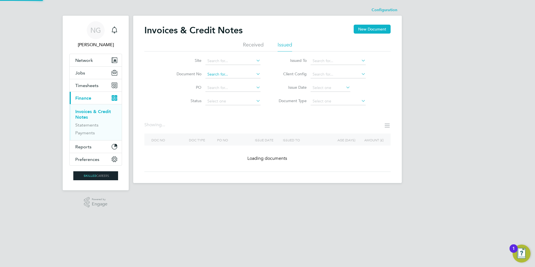
click at [237, 72] on input at bounding box center [233, 75] width 55 height 8
paste input "INV0016722"
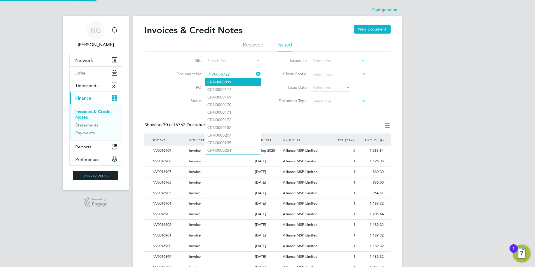
type input "INV0016722"
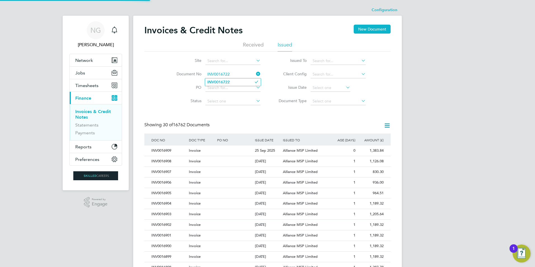
click at [231, 80] on li "INV0016722" at bounding box center [233, 82] width 56 height 8
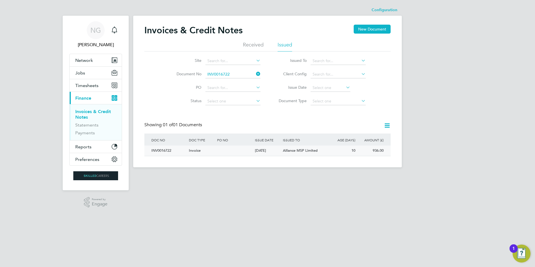
drag, startPoint x: 157, startPoint y: 152, endPoint x: 172, endPoint y: 151, distance: 15.7
click at [157, 152] on div "INV0016722" at bounding box center [169, 151] width 38 height 10
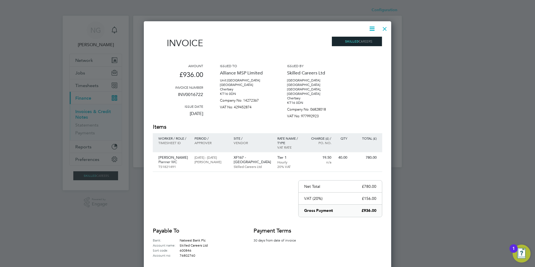
click at [372, 29] on icon at bounding box center [372, 28] width 7 height 7
click at [363, 43] on li "Download Invoice" at bounding box center [355, 42] width 39 height 8
click at [387, 27] on div at bounding box center [385, 27] width 10 height 10
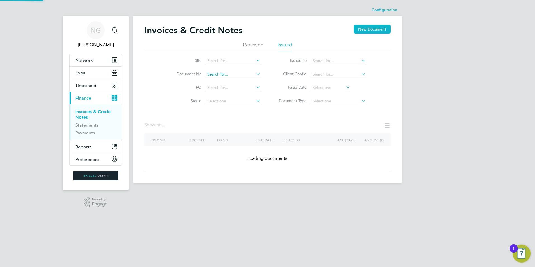
click at [237, 74] on input at bounding box center [233, 75] width 55 height 8
paste input "INV0016723"
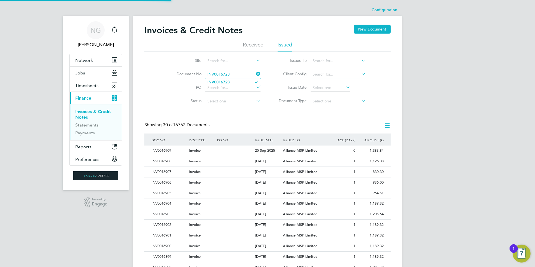
type input "INV0016723"
click at [228, 83] on b "INV0016723" at bounding box center [218, 82] width 22 height 5
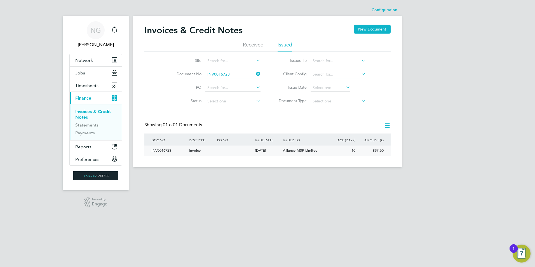
drag, startPoint x: 158, startPoint y: 153, endPoint x: 185, endPoint y: 151, distance: 26.7
click at [159, 153] on div "INV0016723" at bounding box center [169, 151] width 38 height 10
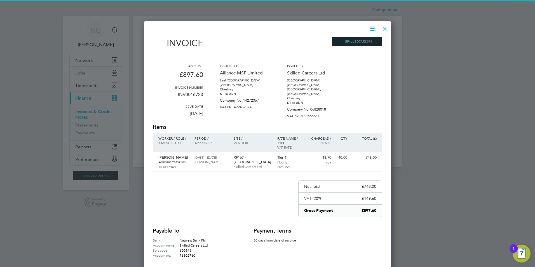
click at [373, 29] on icon at bounding box center [372, 28] width 7 height 7
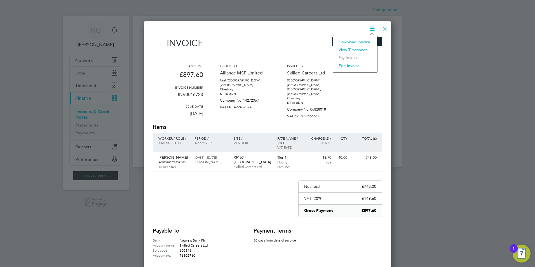
click at [366, 40] on li "Download Invoice" at bounding box center [355, 42] width 39 height 8
click at [384, 29] on div at bounding box center [385, 27] width 10 height 10
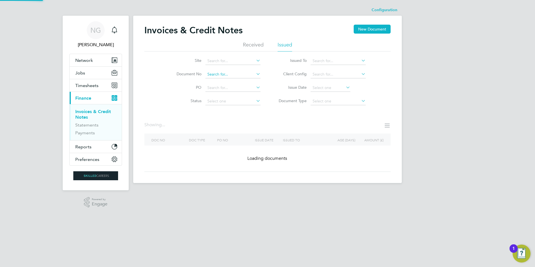
click at [234, 74] on input at bounding box center [233, 75] width 55 height 8
paste input "INV0016724"
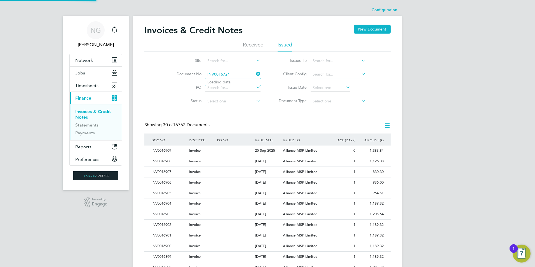
type input "INV0016724"
click at [237, 81] on li "INV0016724" at bounding box center [233, 82] width 56 height 8
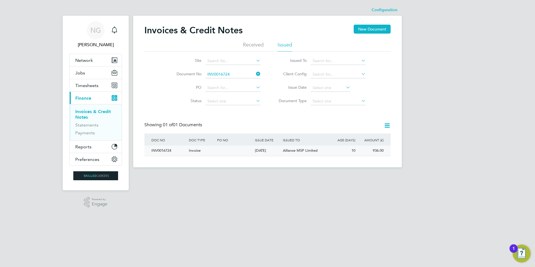
drag, startPoint x: 162, startPoint y: 151, endPoint x: 209, endPoint y: 147, distance: 47.0
click at [162, 151] on div "INV0016724" at bounding box center [169, 151] width 38 height 10
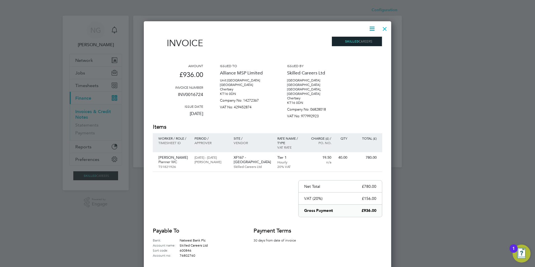
click at [372, 30] on icon at bounding box center [372, 28] width 7 height 7
click at [359, 40] on li "Download Invoice" at bounding box center [355, 42] width 39 height 8
click at [382, 28] on div at bounding box center [385, 27] width 10 height 10
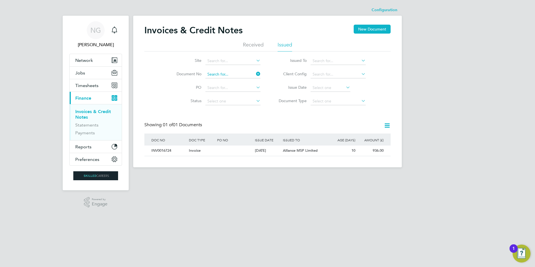
click at [239, 74] on input at bounding box center [233, 75] width 55 height 8
paste input "INV0016725"
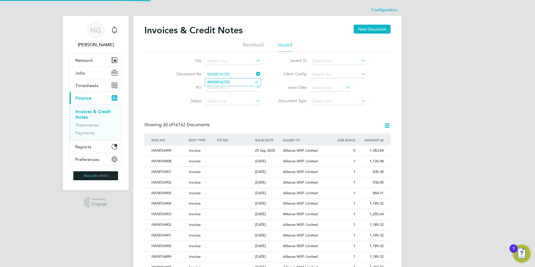
type input "INV0016725"
drag, startPoint x: 231, startPoint y: 82, endPoint x: 258, endPoint y: 68, distance: 30.2
click at [231, 84] on li "INV0016725" at bounding box center [233, 82] width 56 height 8
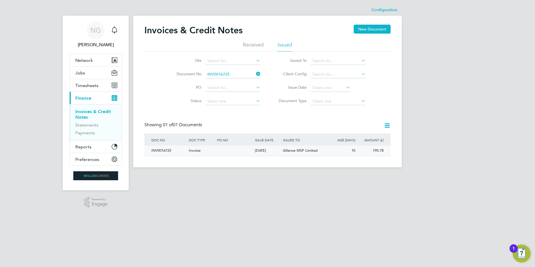
drag, startPoint x: 160, startPoint y: 151, endPoint x: 267, endPoint y: 152, distance: 106.7
click at [161, 152] on div "INV0016725" at bounding box center [169, 151] width 38 height 10
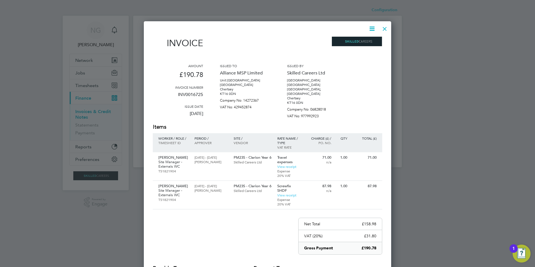
click at [369, 30] on icon at bounding box center [372, 28] width 7 height 7
click at [367, 42] on li "Download Invoice" at bounding box center [355, 42] width 39 height 8
click at [386, 28] on div at bounding box center [385, 27] width 10 height 10
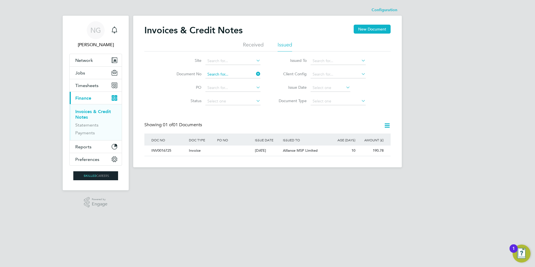
click at [235, 73] on input at bounding box center [233, 75] width 55 height 8
paste input "INV0016729"
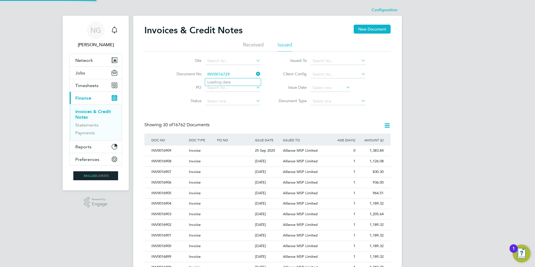
type input "INV0016729"
click at [230, 81] on b "INV0016729" at bounding box center [218, 82] width 22 height 5
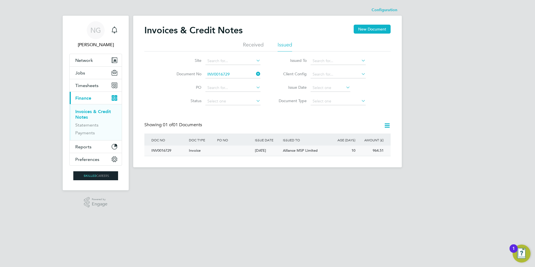
drag, startPoint x: 167, startPoint y: 147, endPoint x: 170, endPoint y: 152, distance: 6.3
click at [167, 147] on div "INV0016729" at bounding box center [169, 151] width 38 height 10
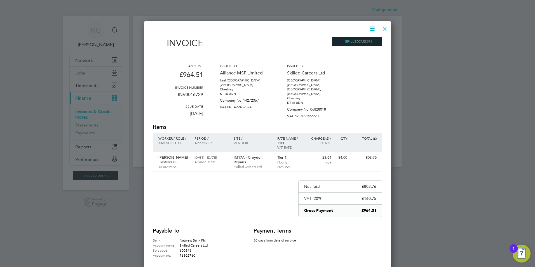
click at [370, 28] on icon at bounding box center [372, 28] width 7 height 7
click at [368, 41] on li "Download Invoice" at bounding box center [355, 42] width 39 height 8
click at [386, 27] on div at bounding box center [385, 27] width 10 height 10
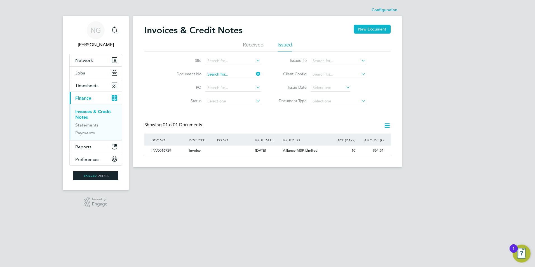
click at [248, 73] on input at bounding box center [233, 75] width 55 height 8
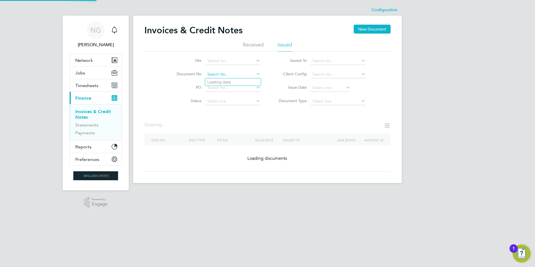
paste input "INV0016730"
type input "INV0016730"
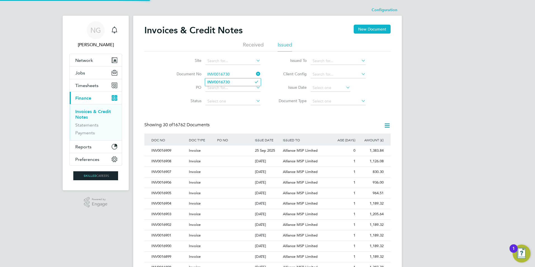
click at [220, 82] on b "INV0016730" at bounding box center [218, 82] width 22 height 5
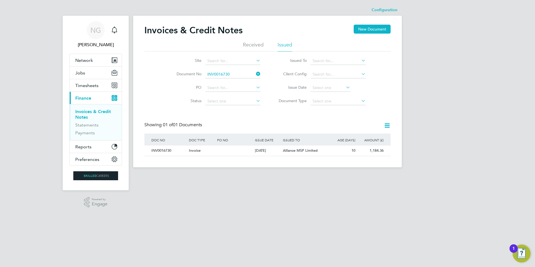
drag, startPoint x: 158, startPoint y: 149, endPoint x: 195, endPoint y: 158, distance: 38.4
click at [158, 149] on div "INV0016730" at bounding box center [169, 151] width 38 height 10
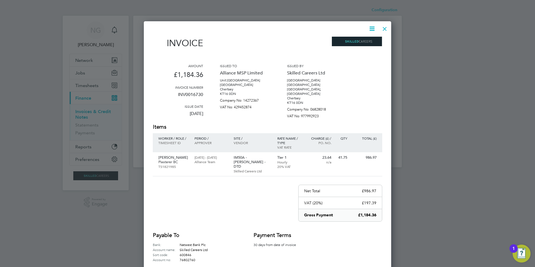
click at [374, 27] on icon at bounding box center [372, 28] width 7 height 7
click at [366, 42] on li "Download Invoice" at bounding box center [355, 42] width 39 height 8
drag, startPoint x: 383, startPoint y: 29, endPoint x: 368, endPoint y: 58, distance: 32.9
click at [383, 29] on div at bounding box center [385, 27] width 10 height 10
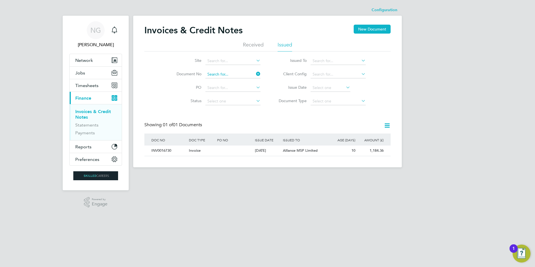
click at [237, 72] on input at bounding box center [233, 75] width 55 height 8
paste input "INV0016731"
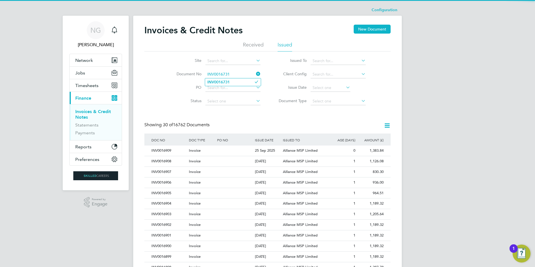
type input "INV0016731"
click at [232, 78] on li "INV0016731" at bounding box center [233, 82] width 56 height 8
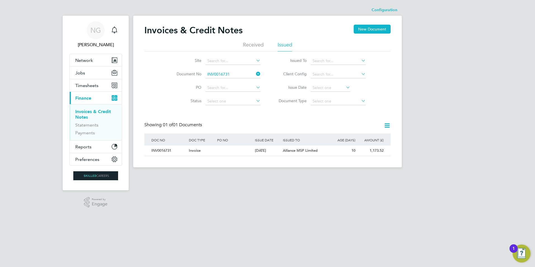
drag, startPoint x: 164, startPoint y: 154, endPoint x: 194, endPoint y: 157, distance: 29.9
click at [164, 154] on div "INV0016731" at bounding box center [169, 151] width 38 height 10
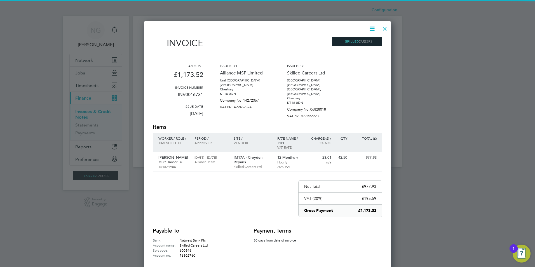
click at [374, 27] on icon at bounding box center [372, 28] width 7 height 7
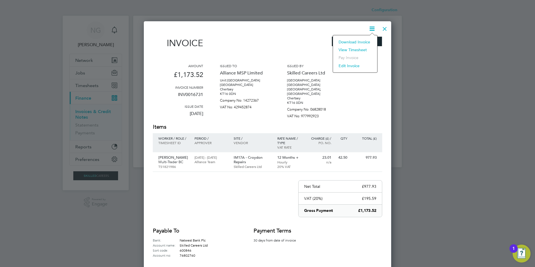
click at [365, 41] on li "Download Invoice" at bounding box center [355, 42] width 39 height 8
click at [386, 27] on div at bounding box center [385, 27] width 10 height 10
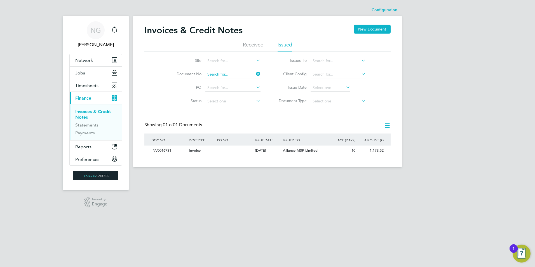
click at [234, 76] on input at bounding box center [233, 75] width 55 height 8
paste input "INV0016732"
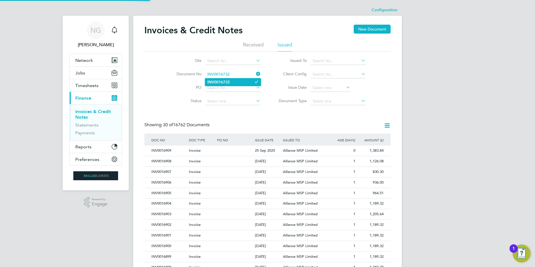
type input "INV0016732"
click at [228, 80] on b "INV0016732" at bounding box center [218, 82] width 22 height 5
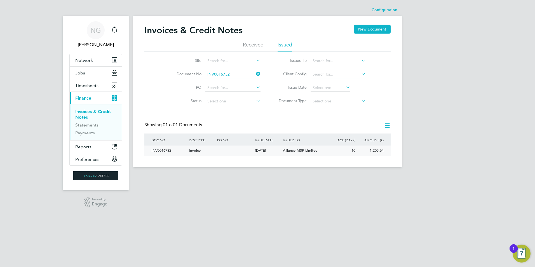
click at [159, 151] on div "INV0016732" at bounding box center [169, 151] width 38 height 10
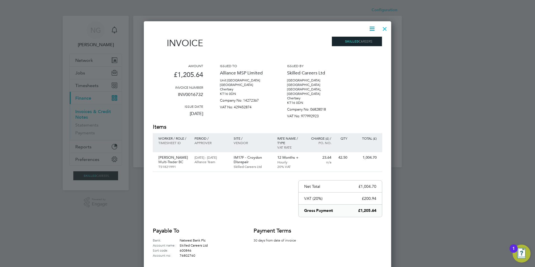
click at [372, 27] on icon at bounding box center [372, 28] width 7 height 7
click at [364, 41] on li "Download Invoice" at bounding box center [355, 42] width 39 height 8
drag, startPoint x: 383, startPoint y: 28, endPoint x: 380, endPoint y: 32, distance: 5.8
click at [383, 28] on div at bounding box center [385, 27] width 10 height 10
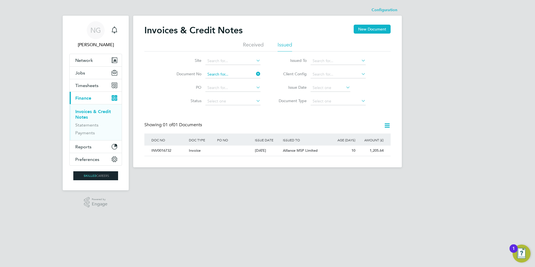
click at [240, 73] on input at bounding box center [233, 75] width 55 height 8
paste input "INV0016733"
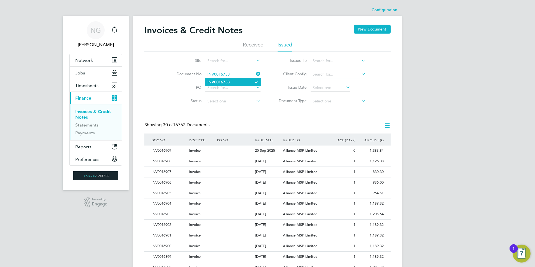
type input "INV0016733"
click at [221, 81] on b "INV0016733" at bounding box center [218, 82] width 22 height 5
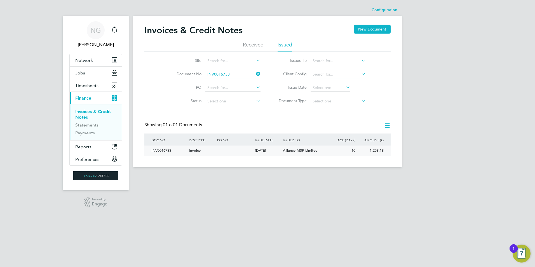
click at [163, 153] on div "INV0016733" at bounding box center [169, 151] width 38 height 10
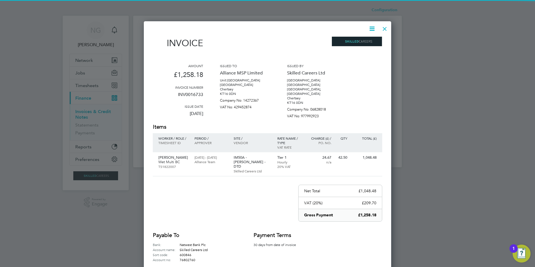
click at [375, 26] on icon at bounding box center [372, 28] width 7 height 7
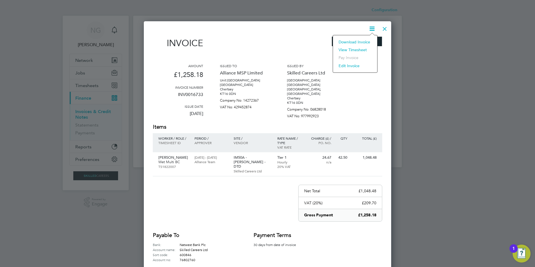
click at [365, 43] on li "Download Invoice" at bounding box center [355, 42] width 39 height 8
drag, startPoint x: 382, startPoint y: 30, endPoint x: 366, endPoint y: 45, distance: 21.8
click at [382, 30] on div at bounding box center [385, 27] width 10 height 10
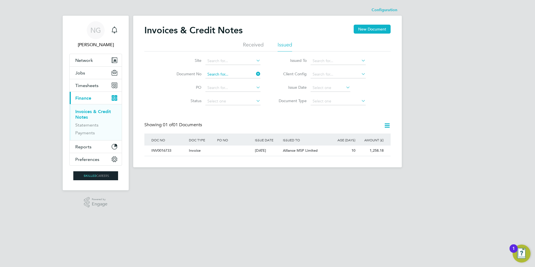
click at [238, 74] on input at bounding box center [233, 75] width 55 height 8
paste input "INV0016734"
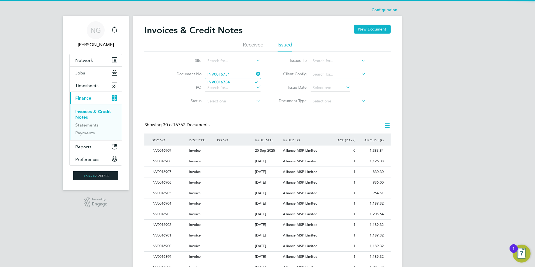
type input "INV0016734"
click at [236, 80] on li "INV0016734" at bounding box center [233, 82] width 56 height 8
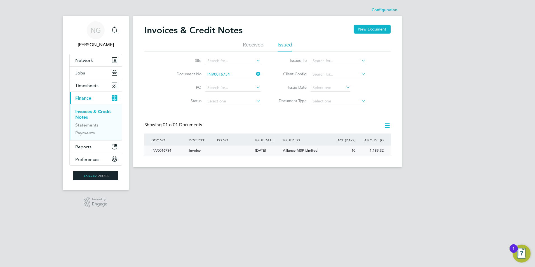
drag, startPoint x: 163, startPoint y: 149, endPoint x: 176, endPoint y: 155, distance: 14.5
click at [163, 149] on div "INV0016734" at bounding box center [169, 151] width 38 height 10
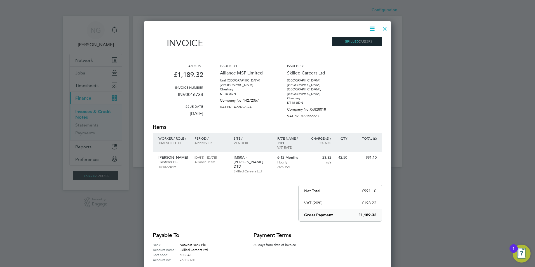
click at [371, 27] on icon at bounding box center [372, 28] width 7 height 7
click at [364, 42] on li "Download Invoice" at bounding box center [355, 42] width 39 height 8
click at [384, 29] on div at bounding box center [385, 27] width 10 height 10
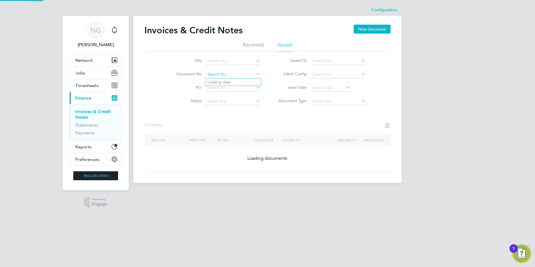
click at [239, 78] on div "Configuration Configuration Invoices & Credit Notes New Document Received Issue…" at bounding box center [267, 93] width 269 height 179
paste input "INV0016735"
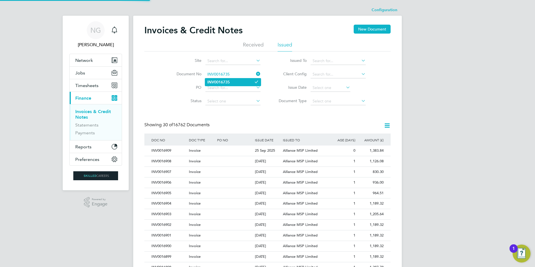
type input "INV0016735"
click at [234, 83] on li "INV0016735" at bounding box center [233, 82] width 56 height 8
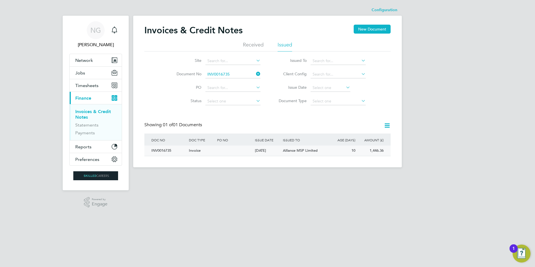
drag, startPoint x: 164, startPoint y: 151, endPoint x: 195, endPoint y: 155, distance: 32.0
click at [164, 151] on div "INV0016735" at bounding box center [169, 151] width 38 height 10
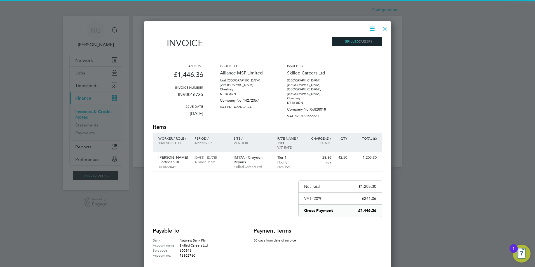
click at [372, 30] on icon at bounding box center [372, 28] width 7 height 7
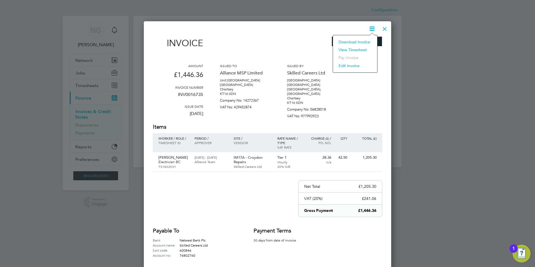
click at [369, 40] on li "Download Invoice" at bounding box center [355, 42] width 39 height 8
click at [386, 28] on div at bounding box center [385, 27] width 10 height 10
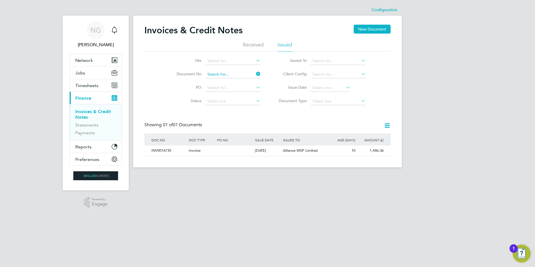
click at [246, 75] on input at bounding box center [233, 75] width 55 height 8
paste input "INV0016736"
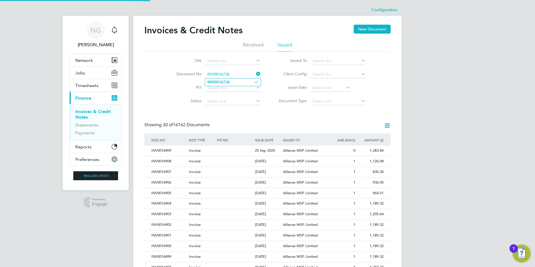
type input "INV0016736"
click at [239, 81] on li "INV0016736" at bounding box center [233, 82] width 56 height 8
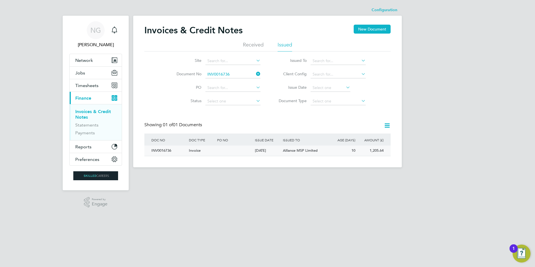
click at [163, 154] on div "INV0016736" at bounding box center [169, 151] width 38 height 10
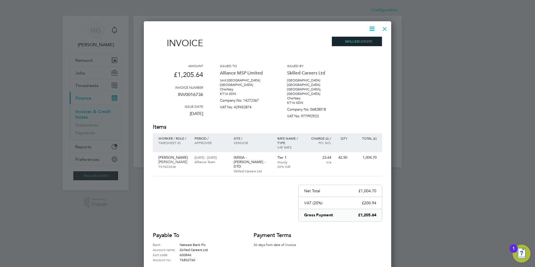
click at [370, 30] on icon at bounding box center [372, 28] width 7 height 7
click at [366, 44] on li "Download Invoice" at bounding box center [355, 42] width 39 height 8
click at [384, 27] on div at bounding box center [385, 27] width 10 height 10
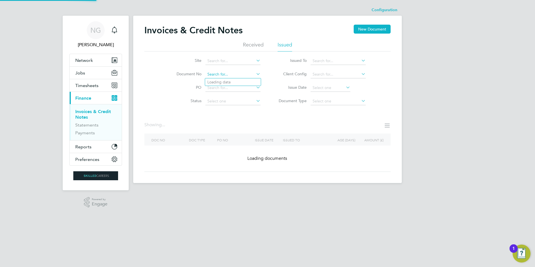
click at [240, 74] on input at bounding box center [233, 75] width 55 height 8
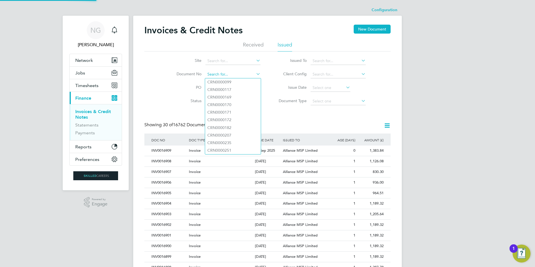
paste input "INV0016737"
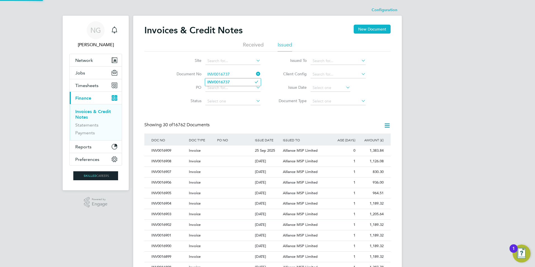
type input "INV0016737"
click at [232, 81] on li "INV0016737" at bounding box center [233, 82] width 56 height 8
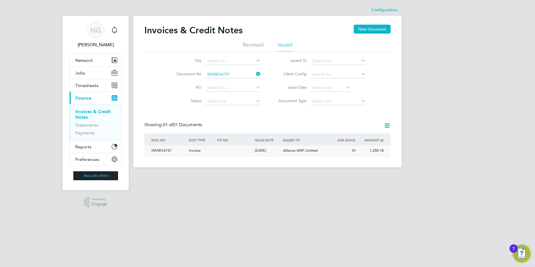
click at [163, 153] on div "INV0016737" at bounding box center [169, 151] width 38 height 10
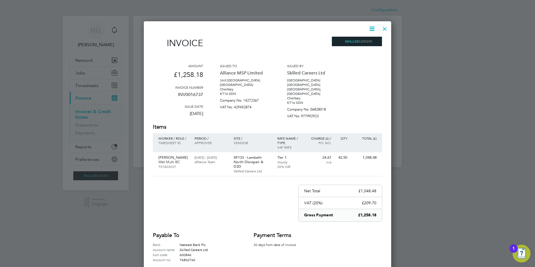
click at [372, 28] on icon at bounding box center [372, 28] width 7 height 7
click at [363, 43] on li "Download Invoice" at bounding box center [355, 42] width 39 height 8
drag, startPoint x: 385, startPoint y: 27, endPoint x: 368, endPoint y: 44, distance: 23.8
click at [385, 27] on div at bounding box center [385, 27] width 10 height 10
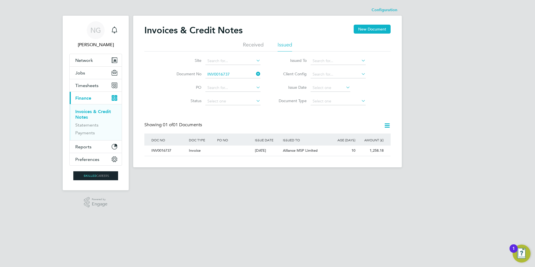
click at [235, 71] on li "Document No INV0016737" at bounding box center [214, 74] width 105 height 13
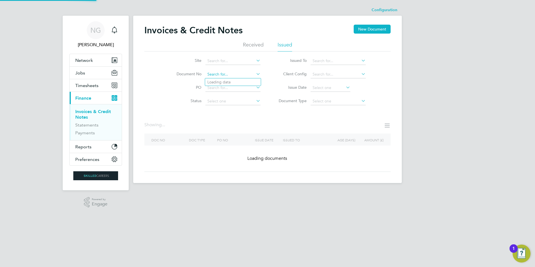
click at [235, 76] on input at bounding box center [233, 75] width 55 height 8
paste input "INV0016738"
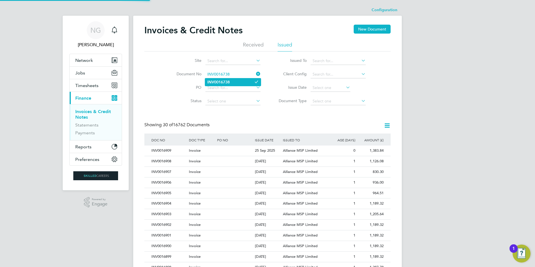
type input "INV0016738"
click at [236, 80] on li "INV0016738" at bounding box center [233, 82] width 56 height 8
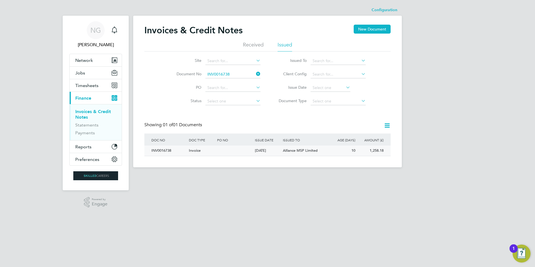
click at [162, 151] on div "INV0016738" at bounding box center [169, 151] width 38 height 10
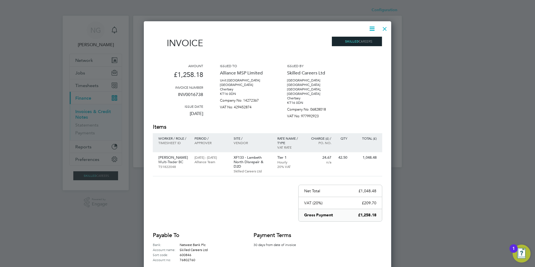
click at [371, 27] on icon at bounding box center [372, 28] width 7 height 7
click at [361, 43] on li "Download Invoice" at bounding box center [355, 42] width 39 height 8
click at [384, 28] on div at bounding box center [385, 27] width 10 height 10
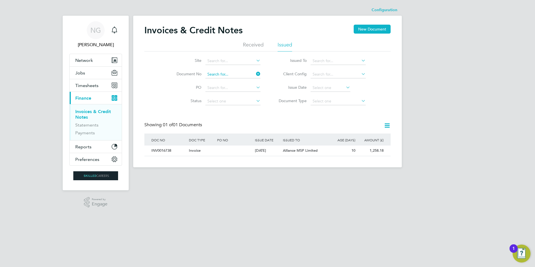
click at [243, 73] on input at bounding box center [233, 75] width 55 height 8
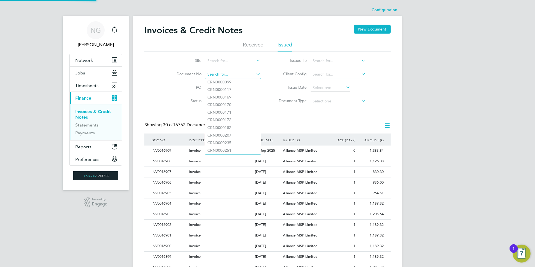
paste input "INV0016739"
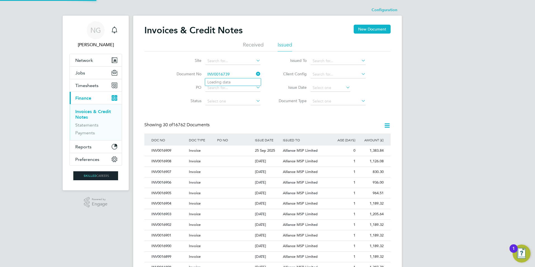
type input "INV0016739"
click at [233, 81] on li "INV0016739" at bounding box center [233, 82] width 56 height 8
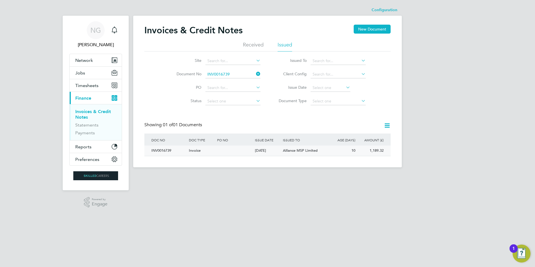
click at [166, 150] on div "INV0016739" at bounding box center [169, 151] width 38 height 10
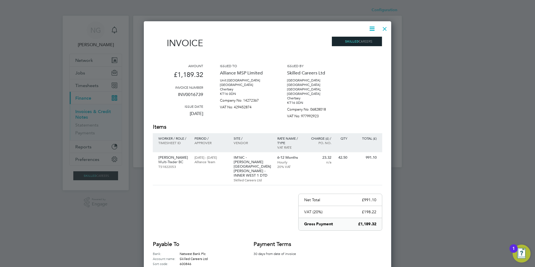
click at [374, 28] on icon at bounding box center [372, 28] width 7 height 7
click at [364, 42] on li "Download Invoice" at bounding box center [355, 42] width 39 height 8
click at [385, 28] on div at bounding box center [385, 27] width 10 height 10
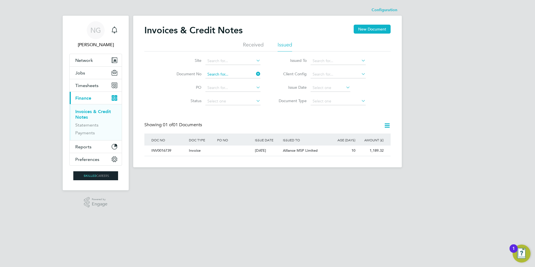
click at [228, 72] on input at bounding box center [233, 75] width 55 height 8
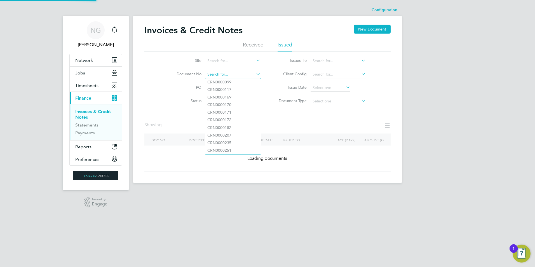
paste input "INV0016740"
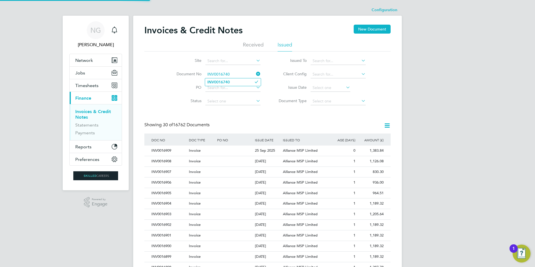
type input "INV0016740"
click at [229, 80] on b "INV0016740" at bounding box center [218, 82] width 22 height 5
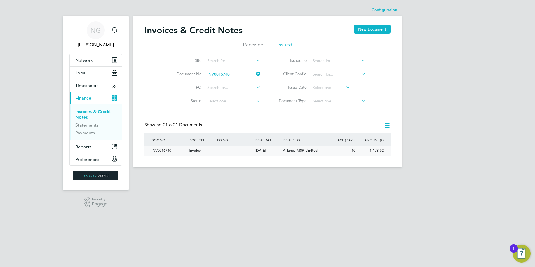
click at [160, 153] on div "INV0016740" at bounding box center [169, 151] width 38 height 10
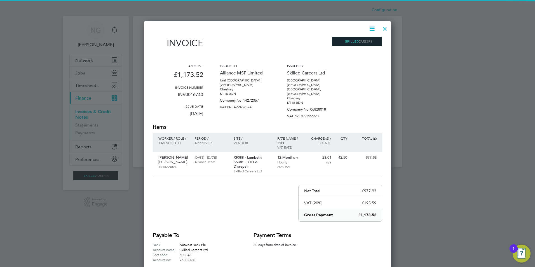
drag, startPoint x: 371, startPoint y: 27, endPoint x: 366, endPoint y: 40, distance: 14.2
click at [371, 27] on icon at bounding box center [372, 28] width 7 height 7
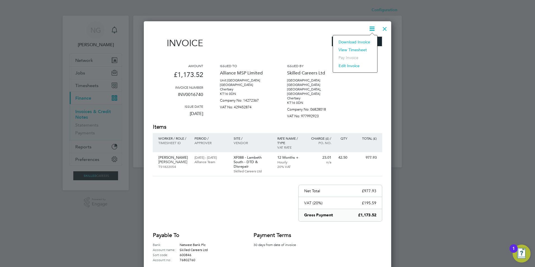
click at [361, 44] on li "Download Invoice" at bounding box center [355, 42] width 39 height 8
click at [383, 27] on div at bounding box center [385, 27] width 10 height 10
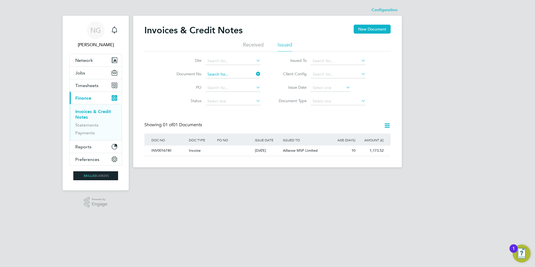
click at [234, 76] on input at bounding box center [233, 75] width 55 height 8
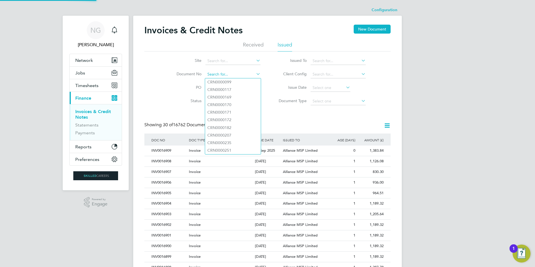
paste input "INV0016741"
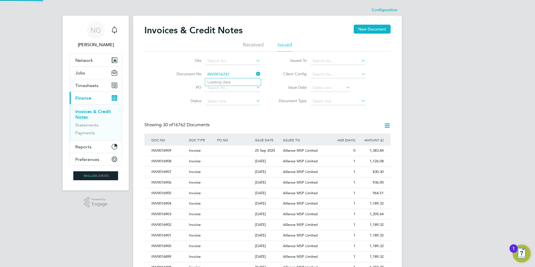
type input "INV0016741"
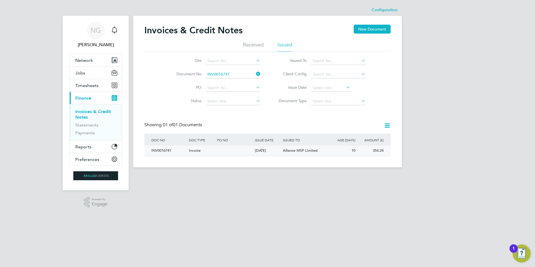
drag, startPoint x: 160, startPoint y: 151, endPoint x: 185, endPoint y: 154, distance: 25.7
click at [160, 152] on div "INV0016741" at bounding box center [169, 151] width 38 height 10
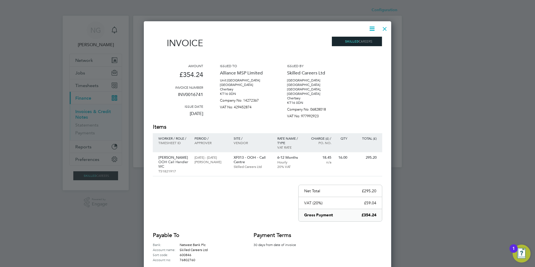
click at [369, 30] on icon at bounding box center [372, 28] width 7 height 7
click at [363, 42] on li "Download Invoice" at bounding box center [355, 42] width 39 height 8
click at [383, 29] on div at bounding box center [385, 27] width 10 height 10
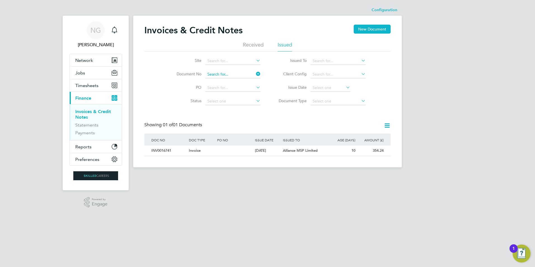
click at [235, 77] on input at bounding box center [233, 75] width 55 height 8
paste input "INV0016742"
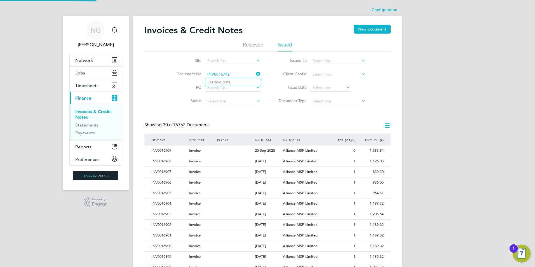
type input "INV0016742"
click at [229, 83] on li "Loading data" at bounding box center [233, 81] width 56 height 7
click at [240, 73] on input at bounding box center [233, 75] width 55 height 8
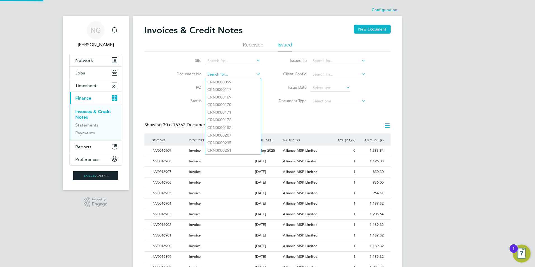
paste input "INV0016742"
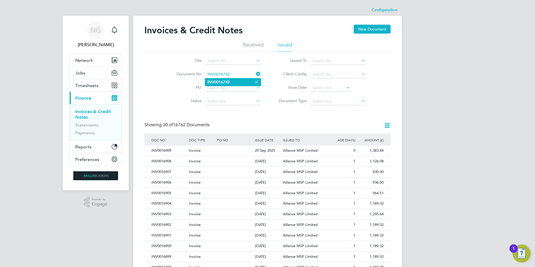
type input "INV0016742"
click at [231, 82] on li "INV0016742" at bounding box center [233, 82] width 56 height 8
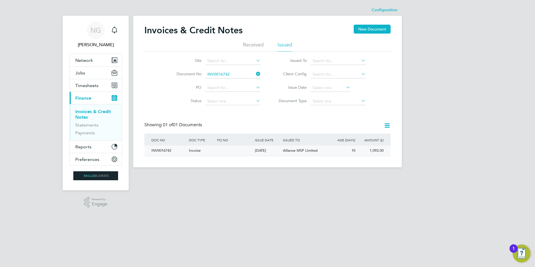
drag, startPoint x: 161, startPoint y: 151, endPoint x: 165, endPoint y: 152, distance: 4.7
click at [161, 151] on div "INV0016742" at bounding box center [169, 151] width 38 height 10
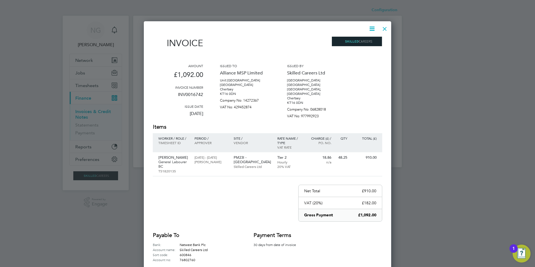
click at [373, 27] on icon at bounding box center [372, 28] width 7 height 7
click at [359, 41] on li "Download Invoice" at bounding box center [355, 42] width 39 height 8
click at [381, 28] on div at bounding box center [385, 27] width 10 height 10
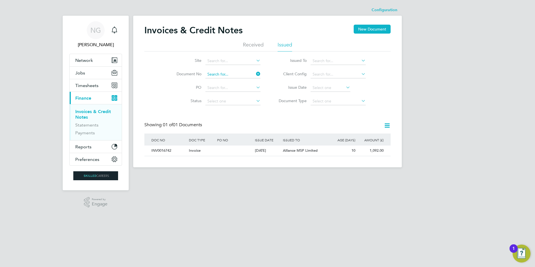
click at [236, 73] on input at bounding box center [233, 75] width 55 height 8
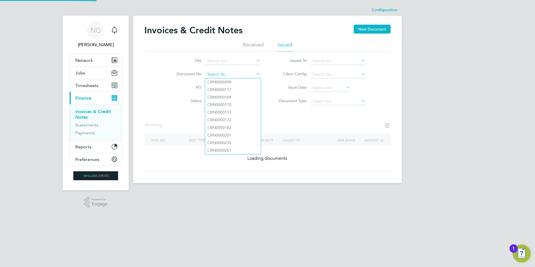
paste input "INV0016743"
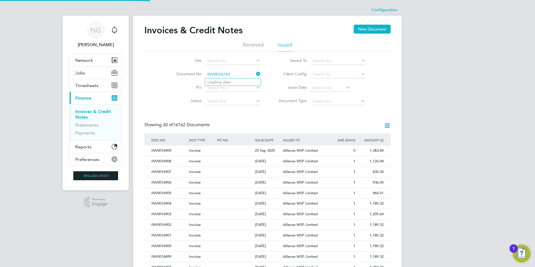
type input "INV0016743"
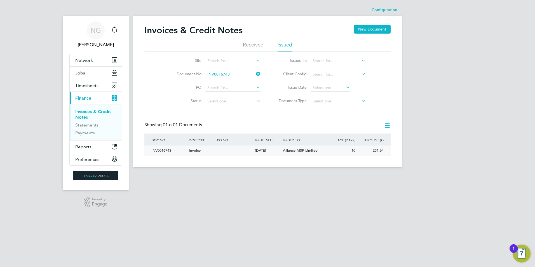
click at [160, 150] on div "INV0016743" at bounding box center [169, 151] width 38 height 10
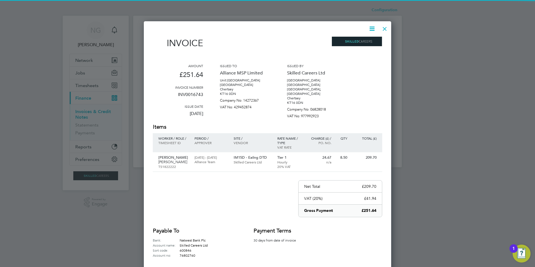
click at [369, 29] on icon at bounding box center [372, 28] width 7 height 7
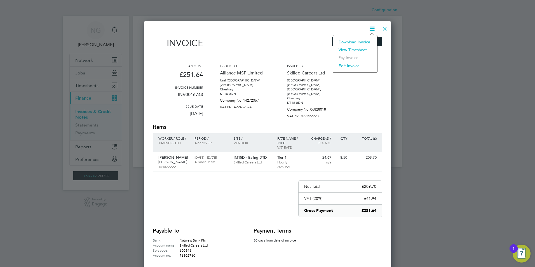
click at [363, 42] on li "Download Invoice" at bounding box center [355, 42] width 39 height 8
click at [383, 25] on div at bounding box center [385, 27] width 10 height 10
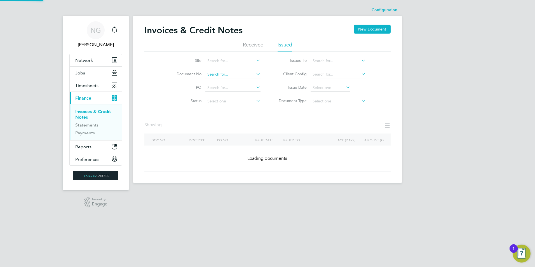
click at [235, 72] on input at bounding box center [233, 75] width 55 height 8
paste input "INV0016744"
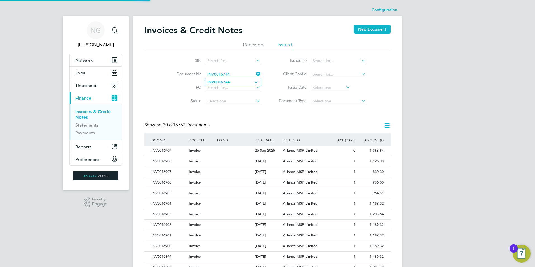
type input "INV0016744"
click at [230, 81] on b "INV0016744" at bounding box center [218, 82] width 22 height 5
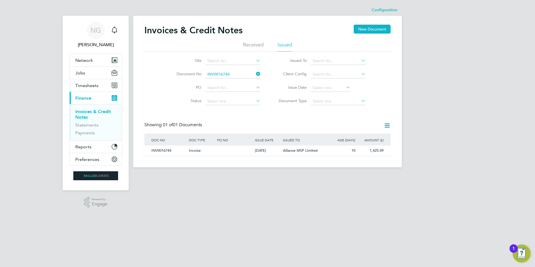
drag, startPoint x: 167, startPoint y: 152, endPoint x: 190, endPoint y: 158, distance: 23.7
click at [167, 152] on div "INV0016744" at bounding box center [169, 151] width 38 height 10
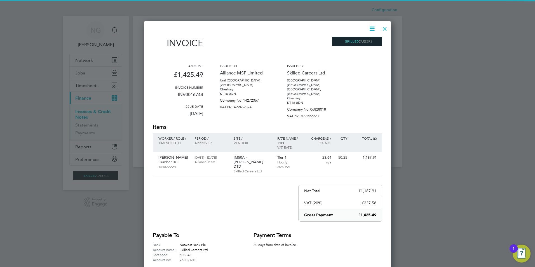
click at [373, 27] on icon at bounding box center [372, 28] width 7 height 7
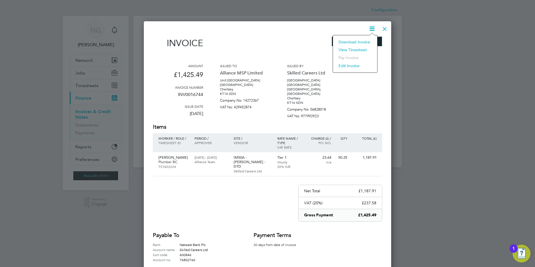
click at [365, 42] on li "Download Invoice" at bounding box center [355, 42] width 39 height 8
drag, startPoint x: 384, startPoint y: 25, endPoint x: 378, endPoint y: 37, distance: 13.3
click at [384, 25] on div at bounding box center [385, 27] width 10 height 10
